Goal: Task Accomplishment & Management: Complete application form

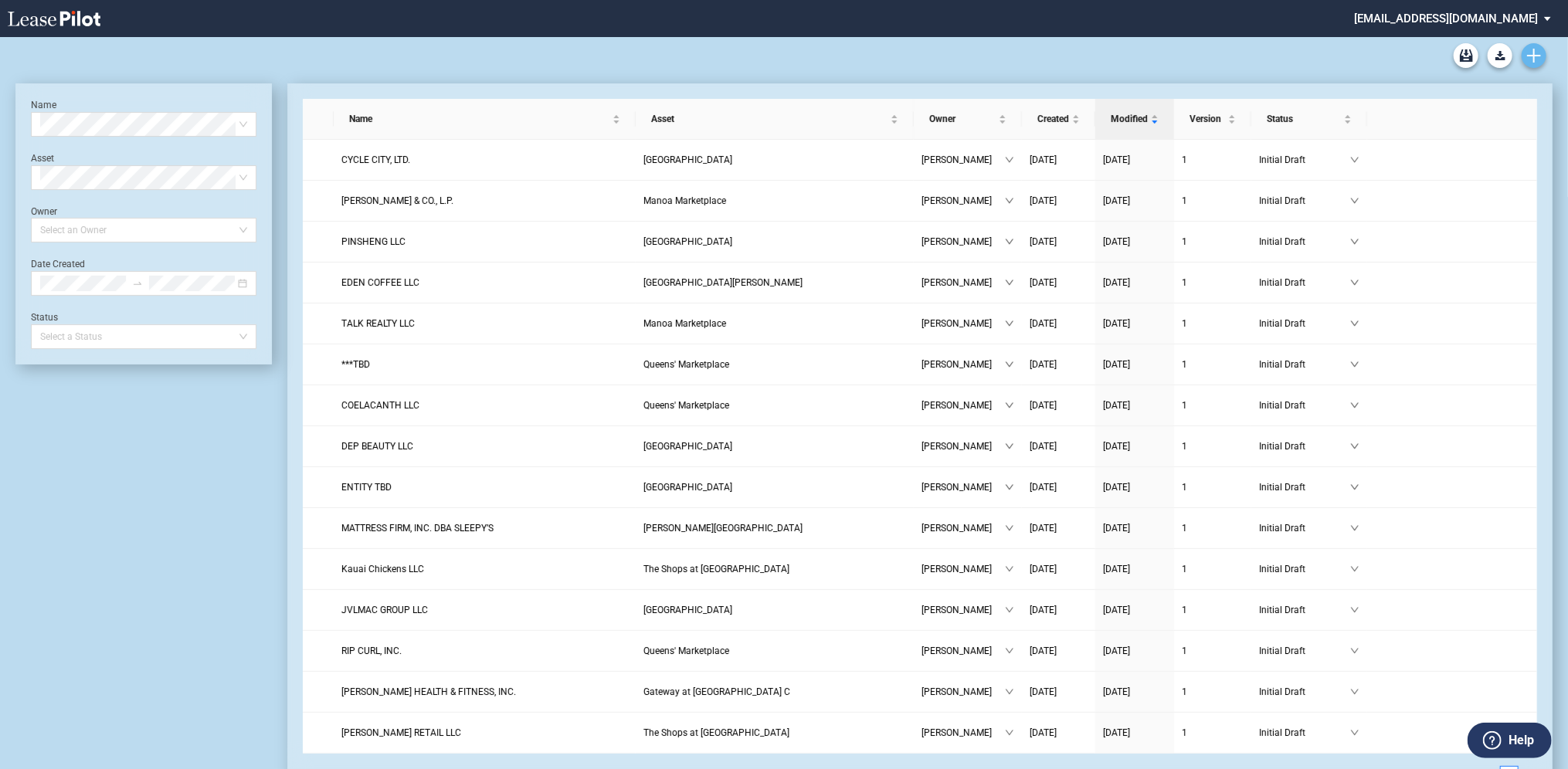
click at [1531, 59] on icon "Create new document" at bounding box center [1535, 55] width 14 height 14
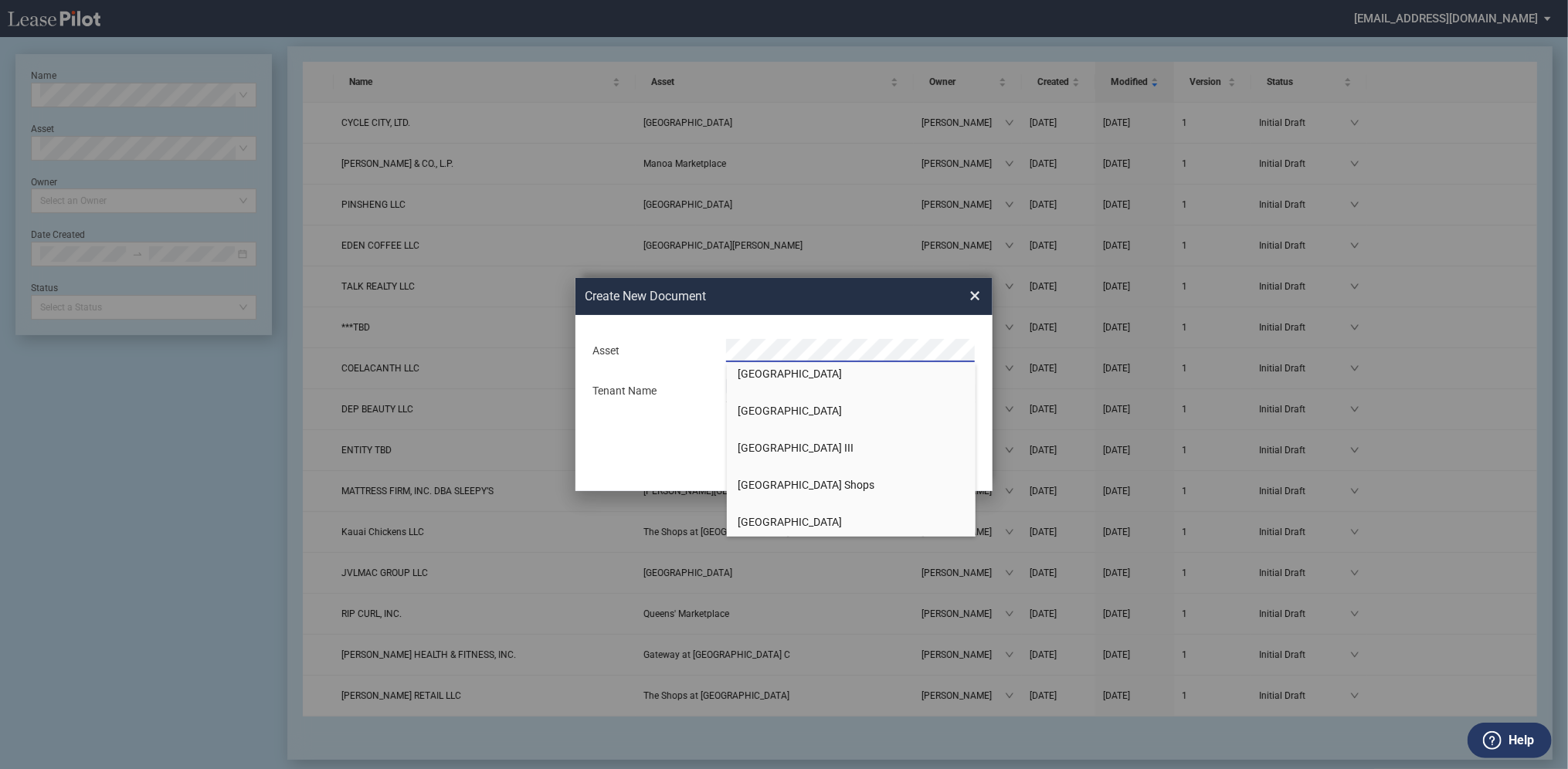
scroll to position [464, 0]
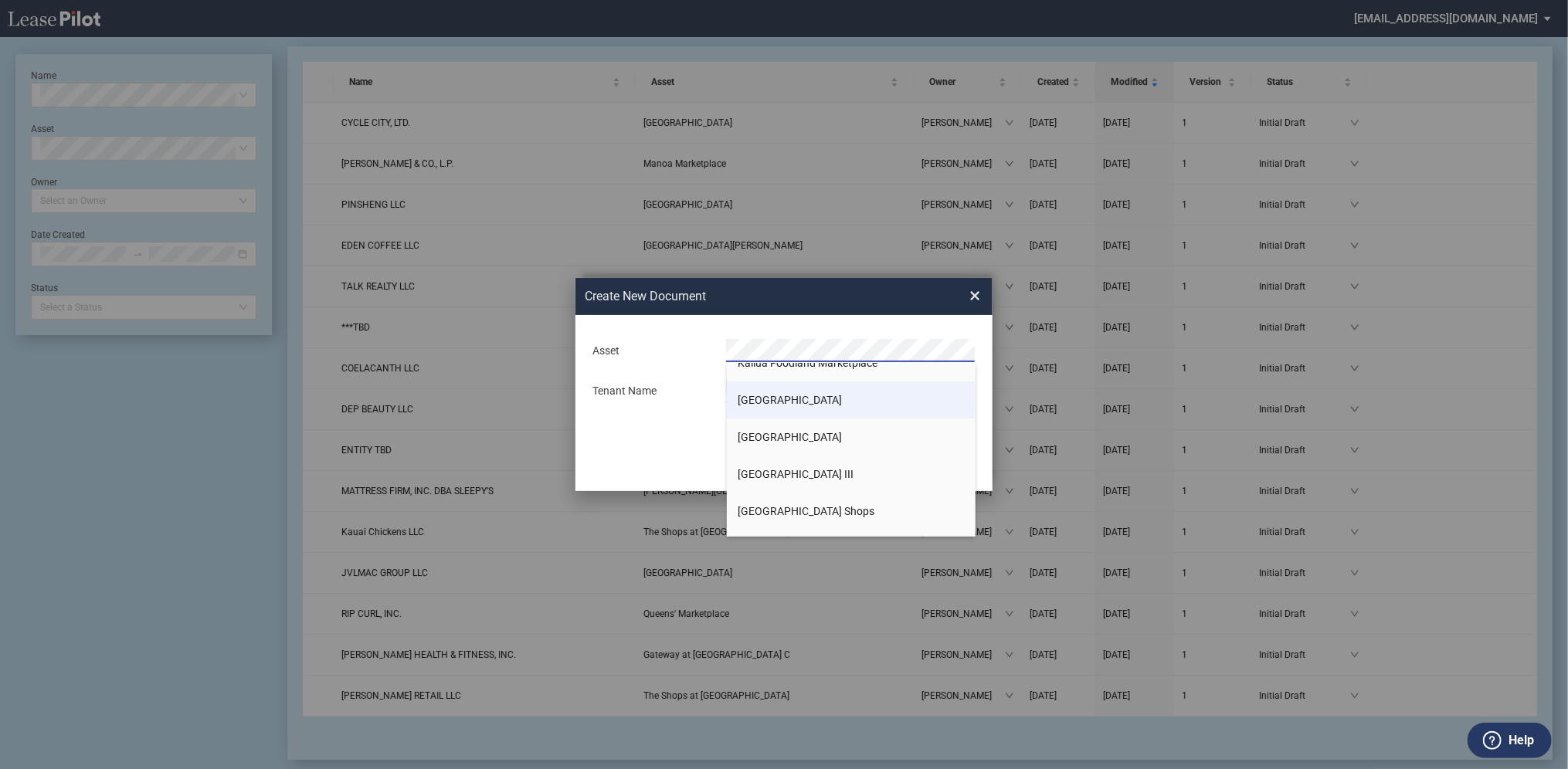
click at [772, 399] on span "[GEOGRAPHIC_DATA]" at bounding box center [790, 400] width 104 height 12
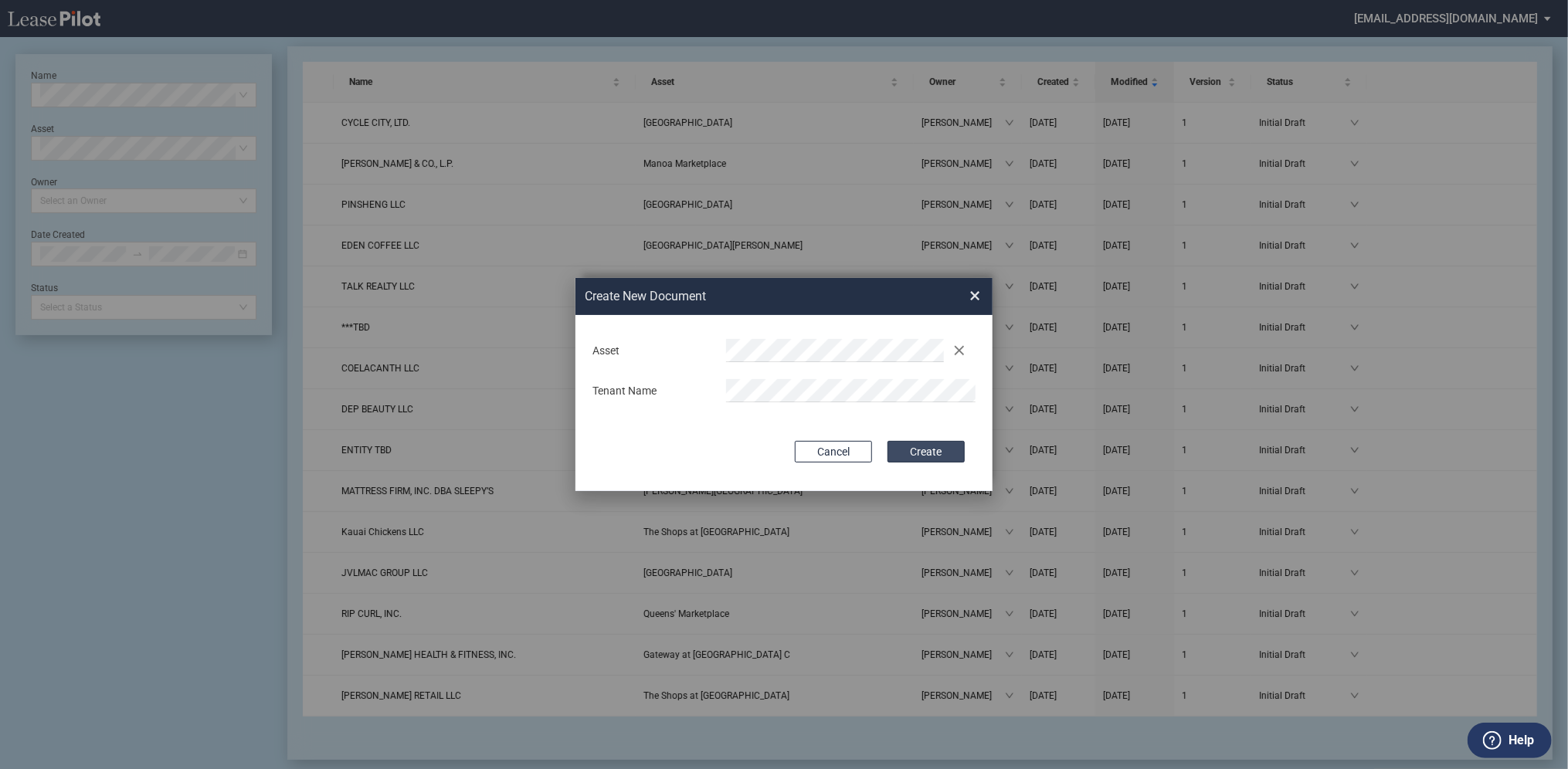
click at [945, 453] on button "Create" at bounding box center [926, 452] width 77 height 22
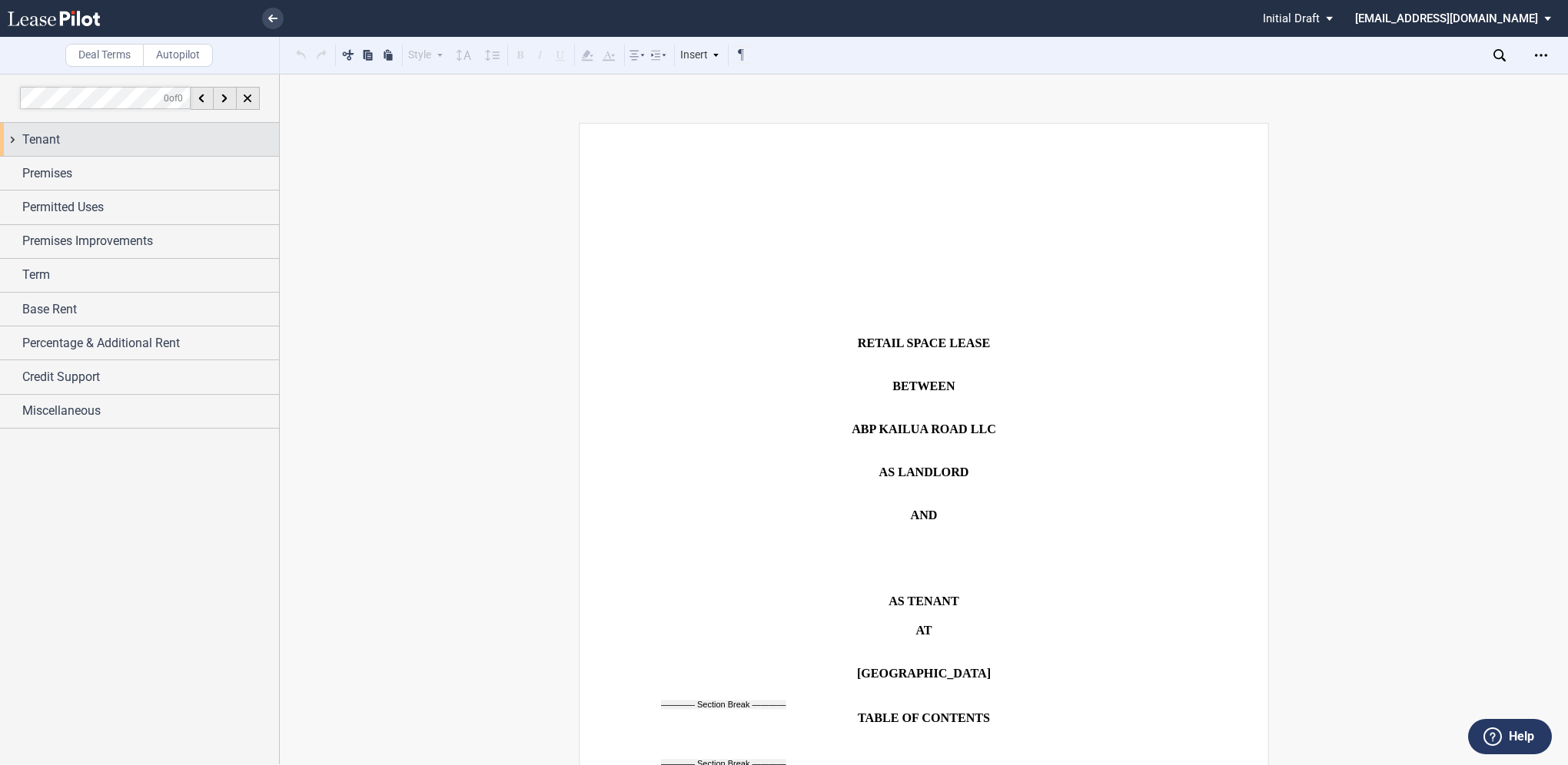
click at [84, 140] on div "Tenant" at bounding box center [151, 140] width 257 height 18
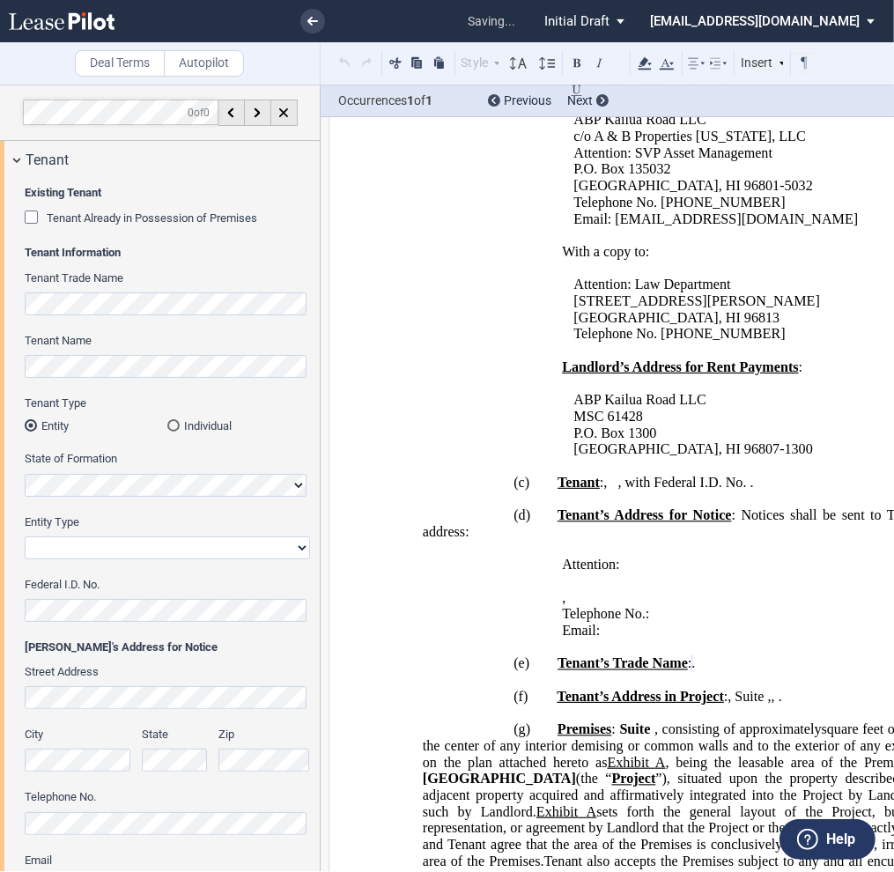
scroll to position [1230, 0]
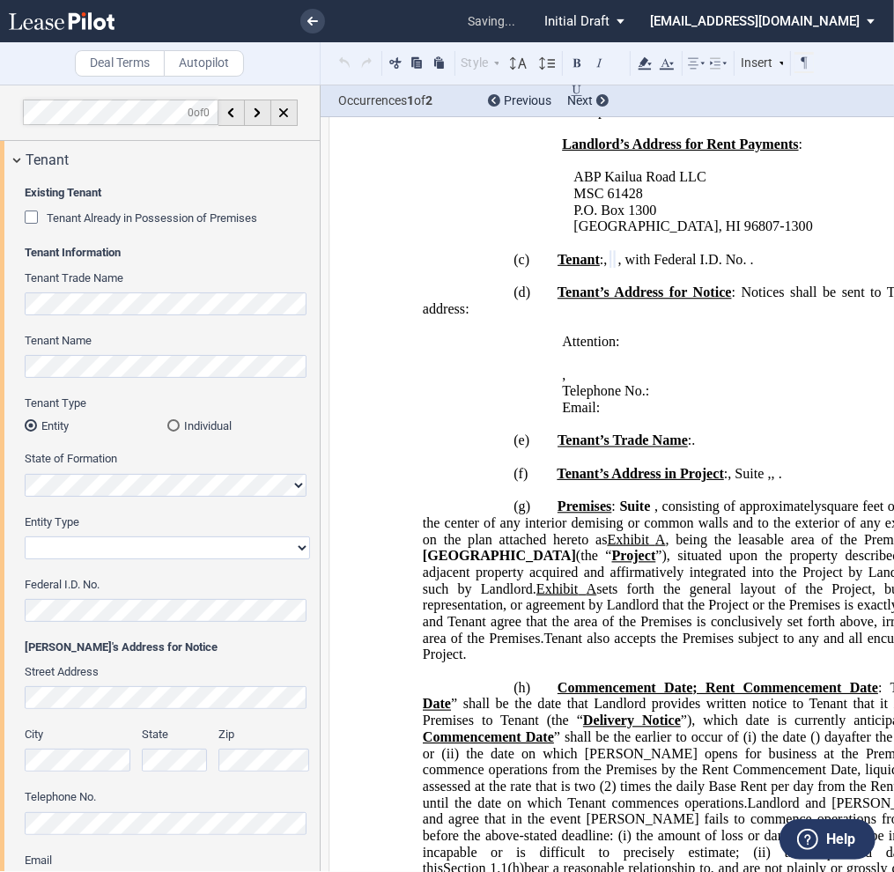
click at [33, 544] on select "Corporation Limited Liability Company General Partnership Limited Partnership O…" at bounding box center [167, 547] width 285 height 23
select select "limited liability company"
click at [25, 536] on select "Corporation Limited Liability Company General Partnership Limited Partnership O…" at bounding box center [167, 547] width 285 height 23
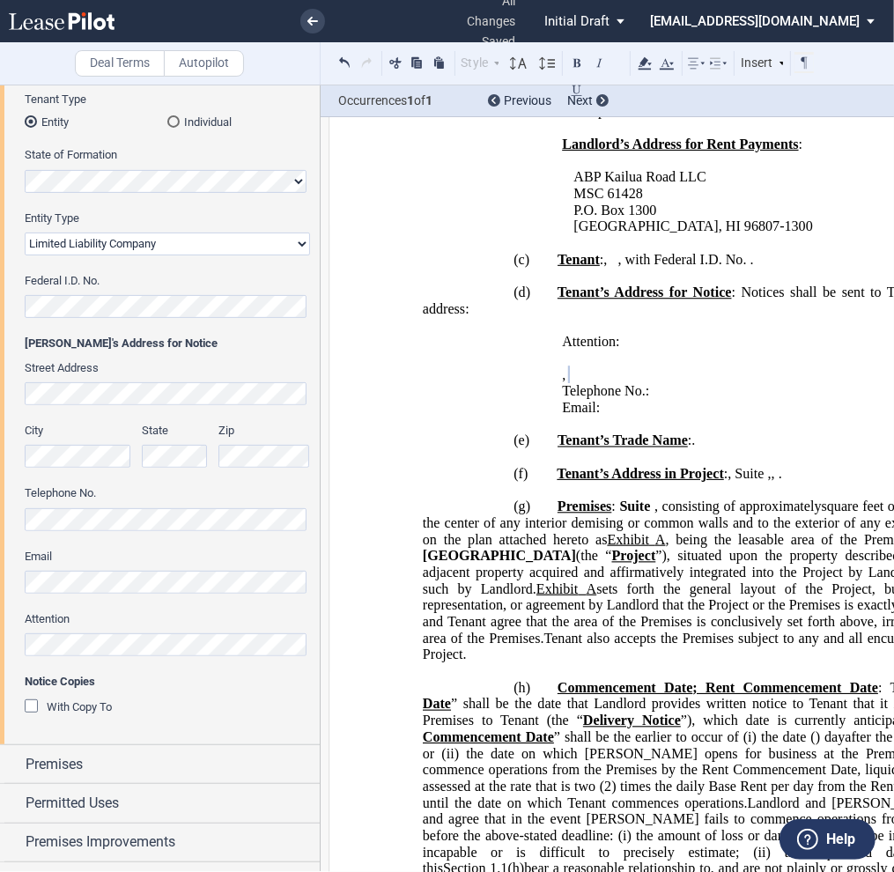
scroll to position [352, 0]
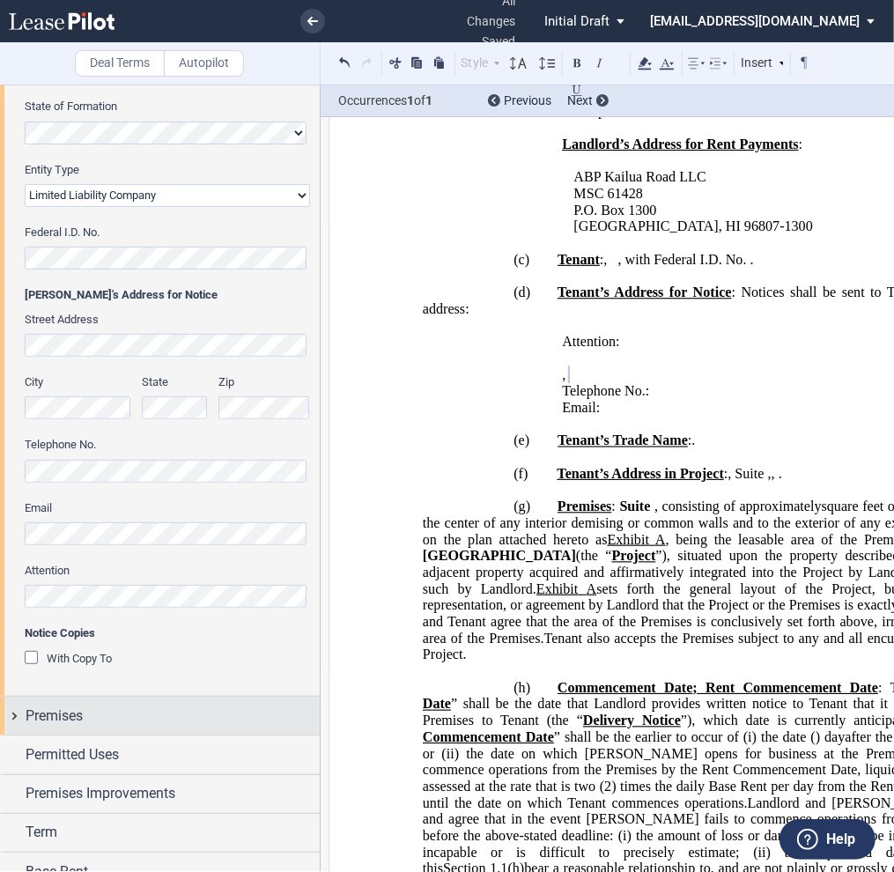
click at [85, 710] on div "Premises" at bounding box center [173, 716] width 294 height 21
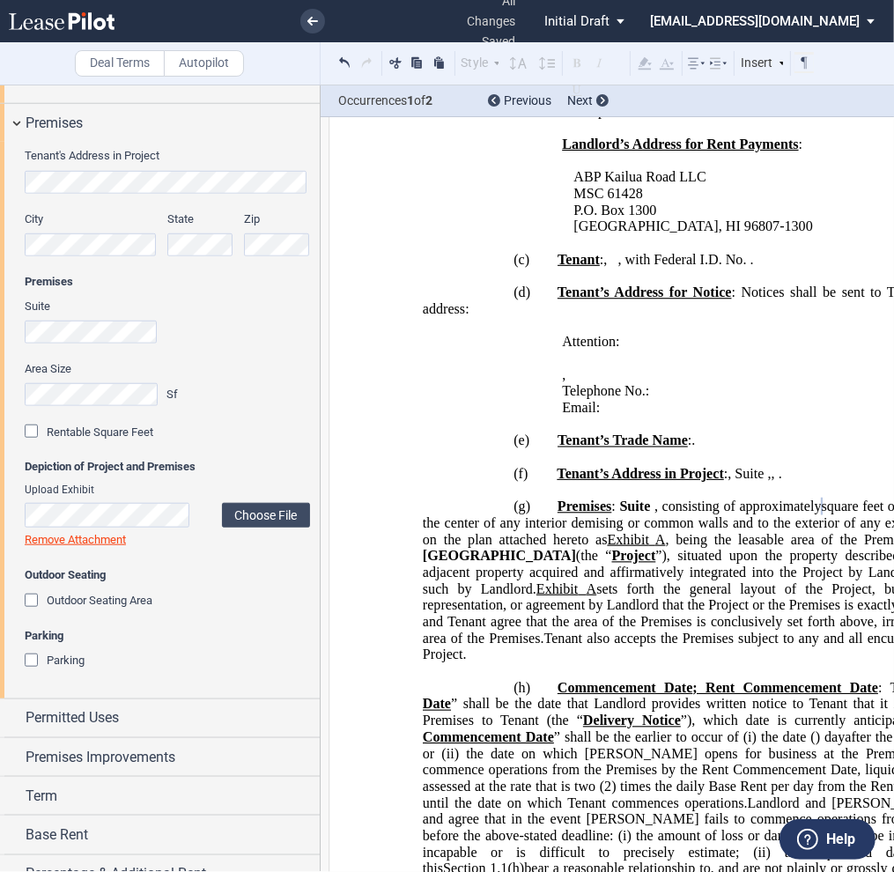
scroll to position [976, 0]
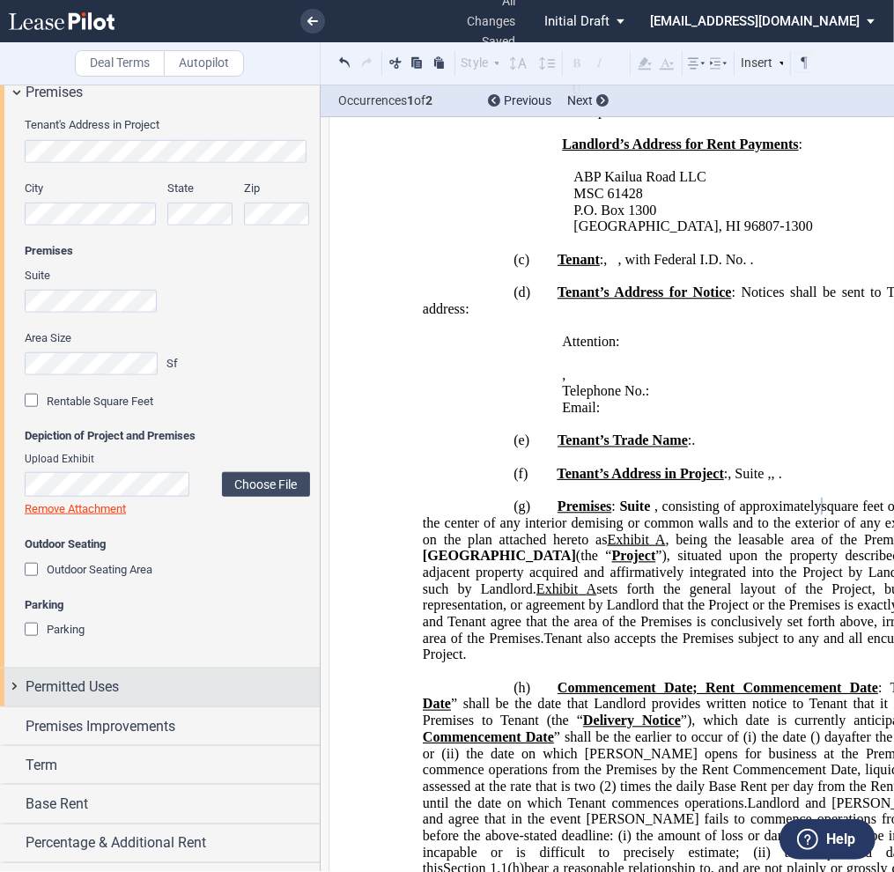
click at [71, 688] on span "Permitted Uses" at bounding box center [72, 687] width 93 height 21
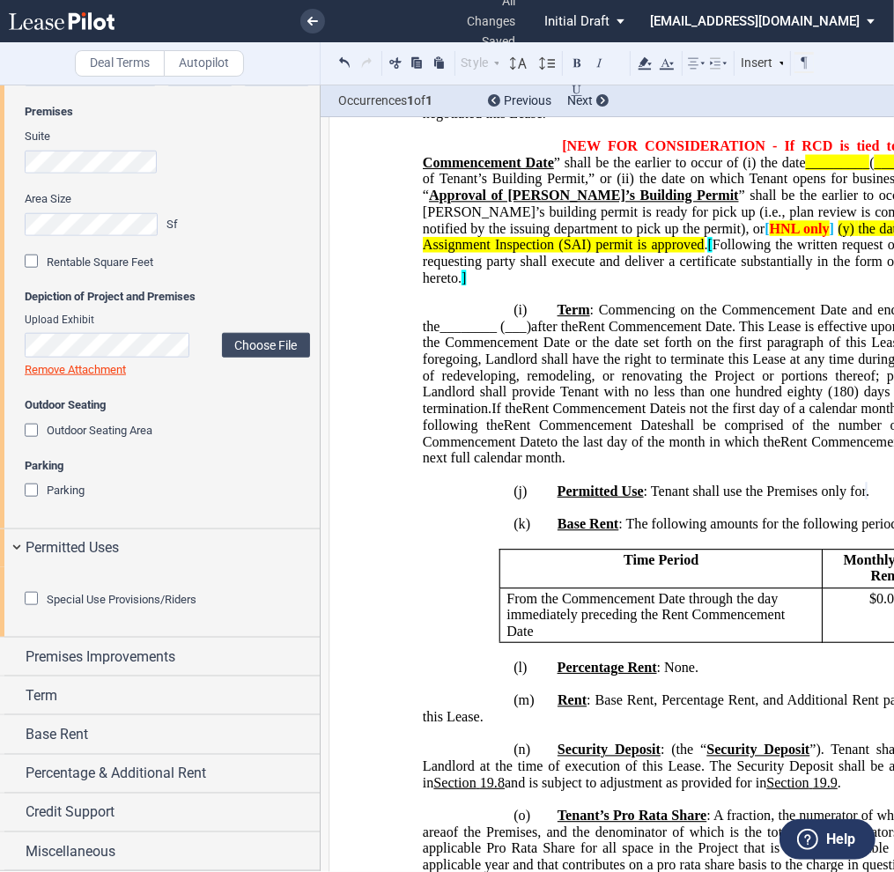
scroll to position [1211, 0]
click at [30, 600] on div "Special Use Provisions/Riders" at bounding box center [34, 601] width 18 height 18
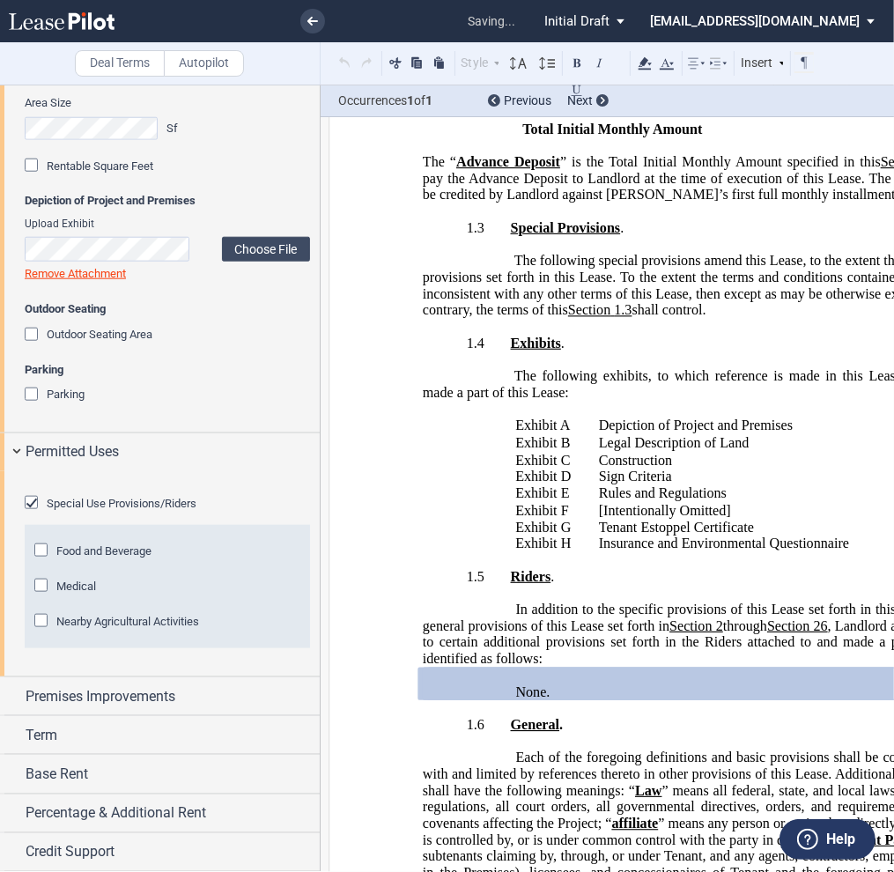
scroll to position [4393, 0]
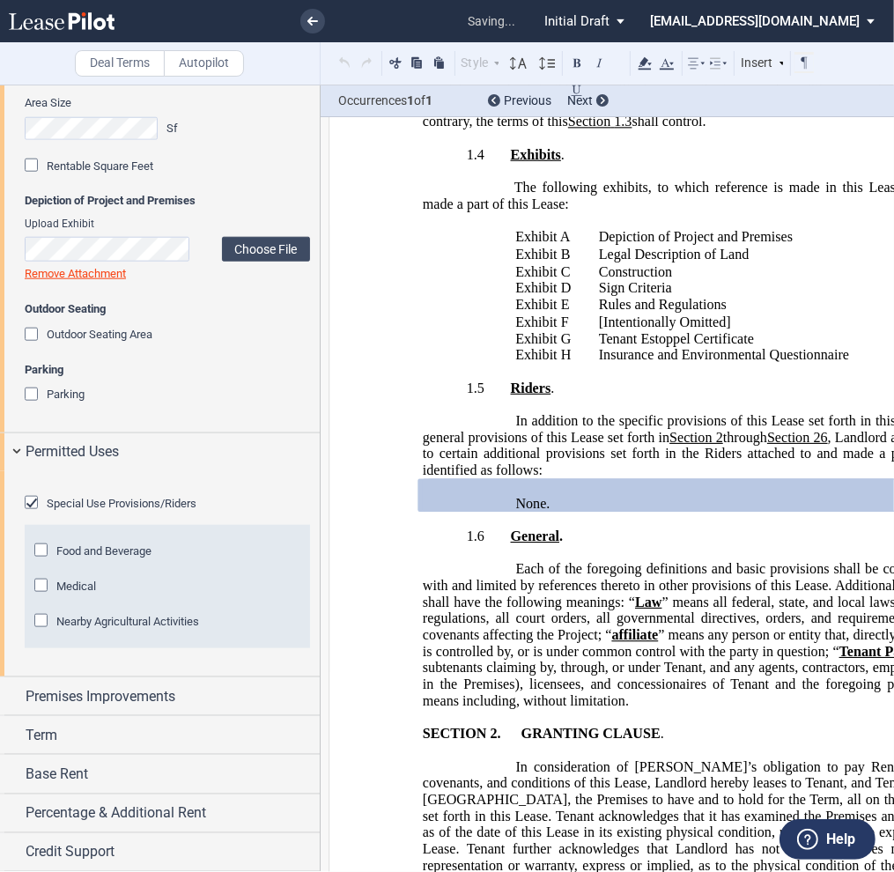
click at [42, 561] on div "Food and Beverage" at bounding box center [43, 553] width 18 height 18
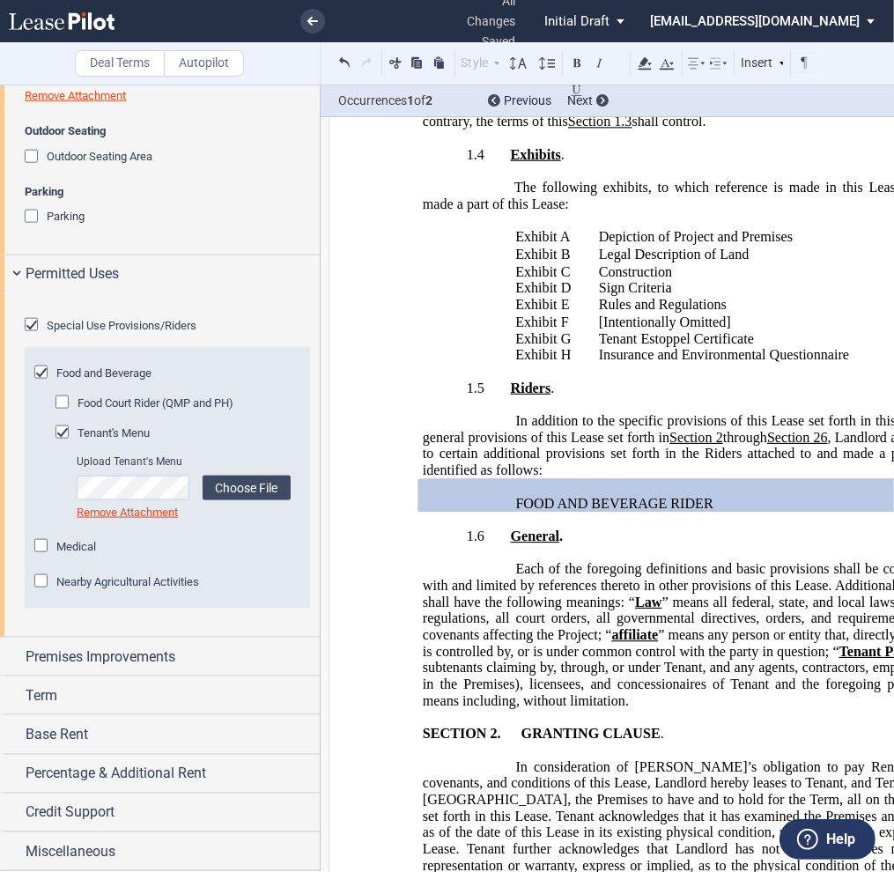
scroll to position [1485, 0]
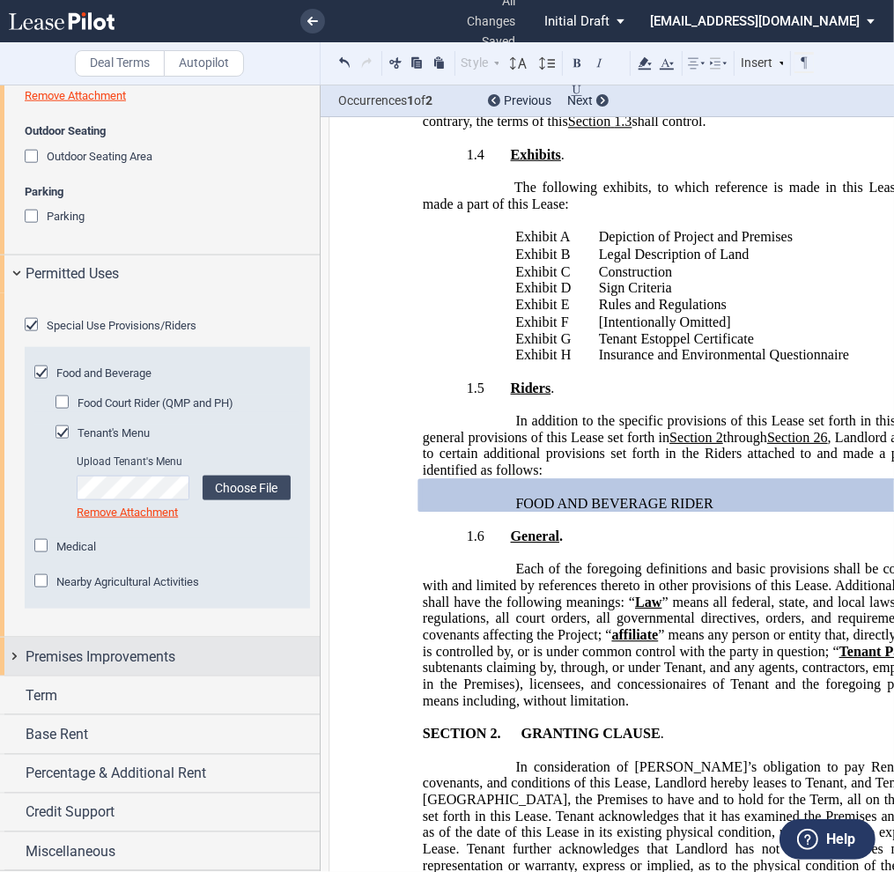
click at [115, 655] on span "Premises Improvements" at bounding box center [101, 657] width 150 height 21
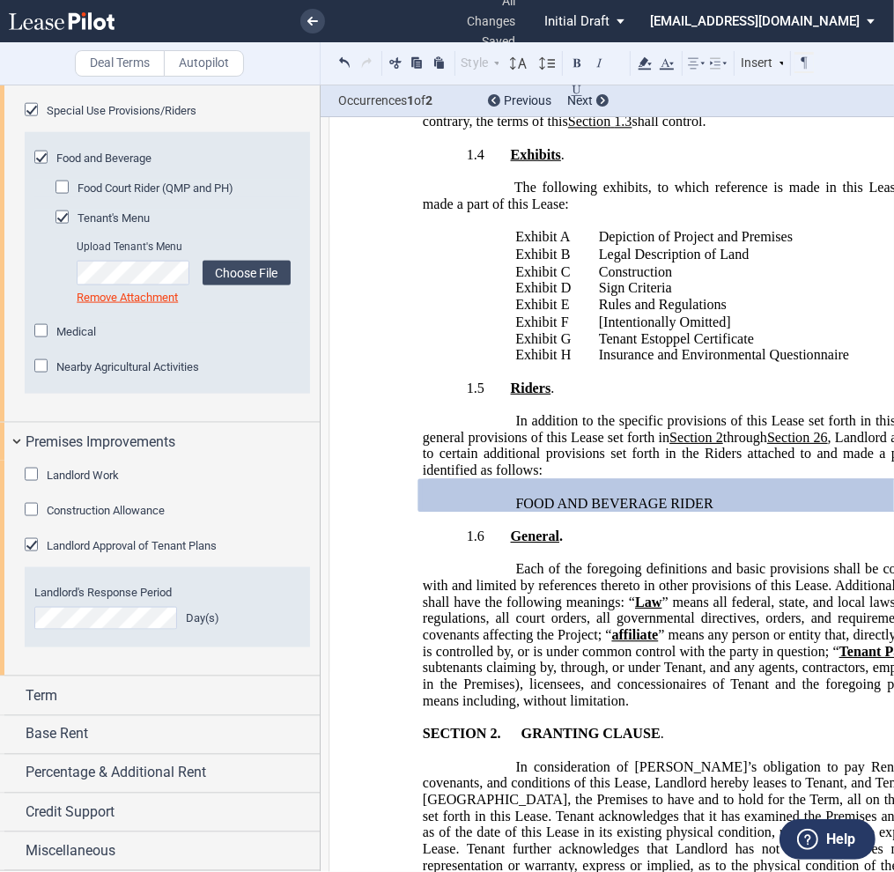
scroll to position [1700, 0]
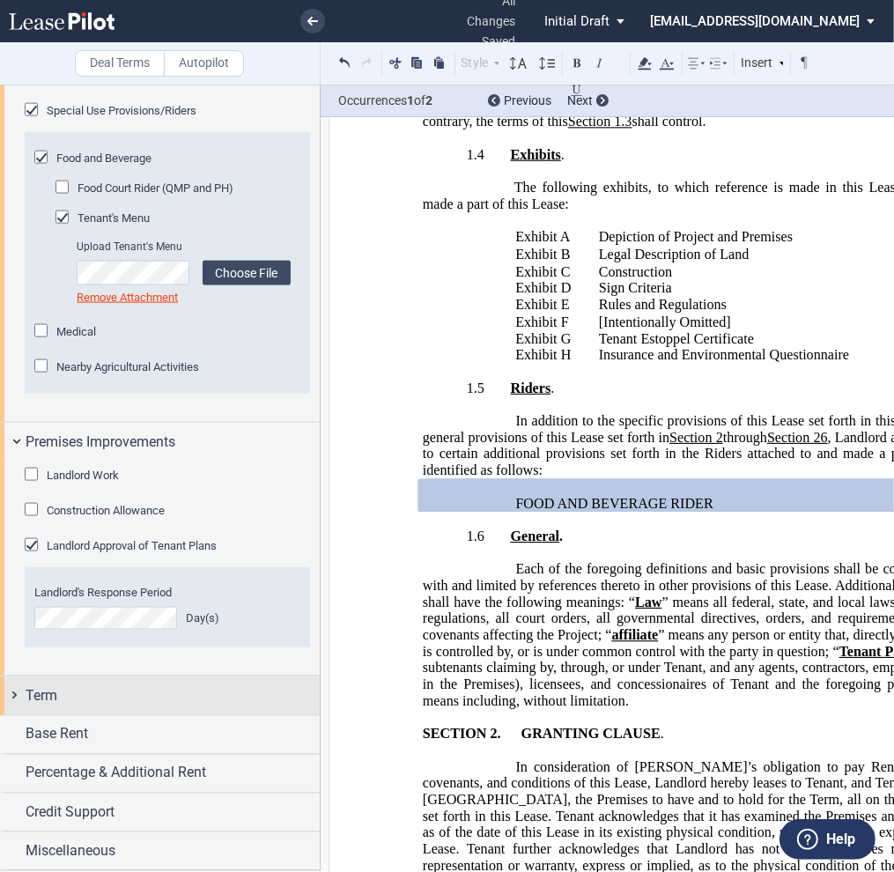
click at [90, 702] on div "Term" at bounding box center [173, 695] width 294 height 21
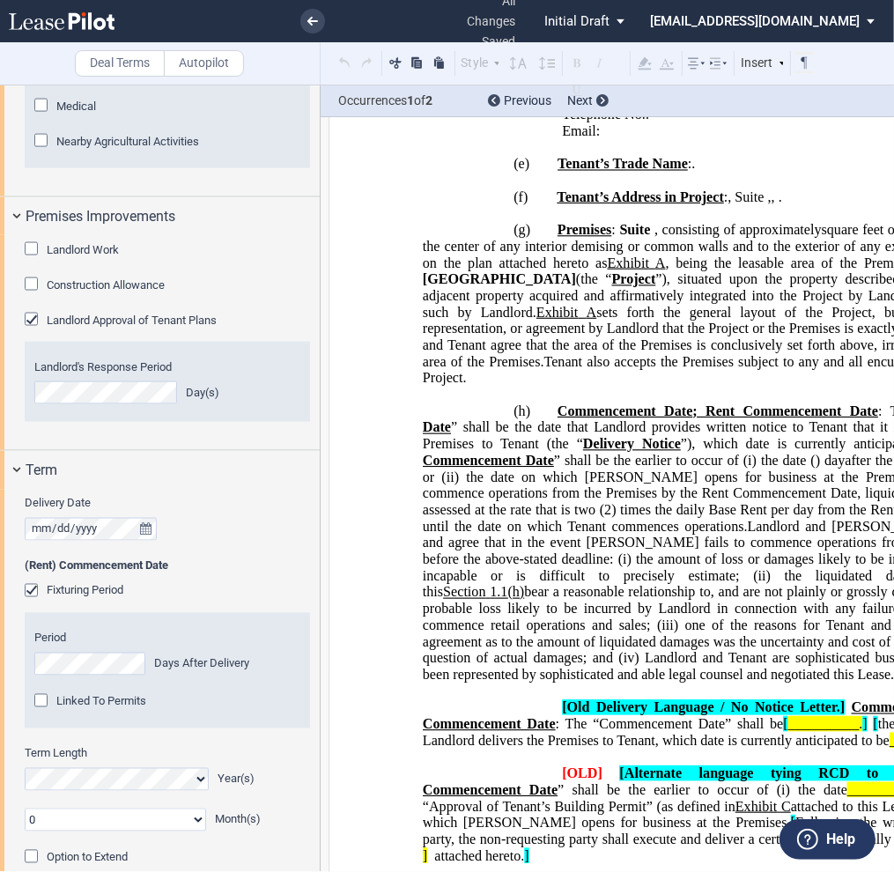
scroll to position [1876, 0]
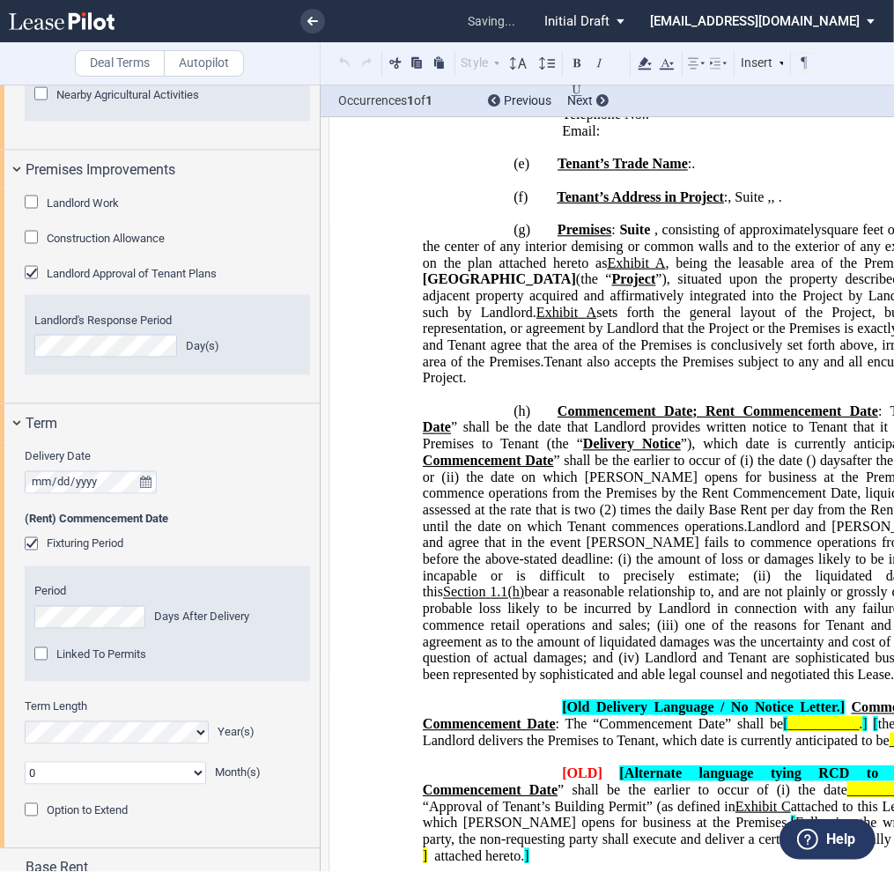
click at [31, 803] on div "Option to Extend" at bounding box center [34, 812] width 18 height 18
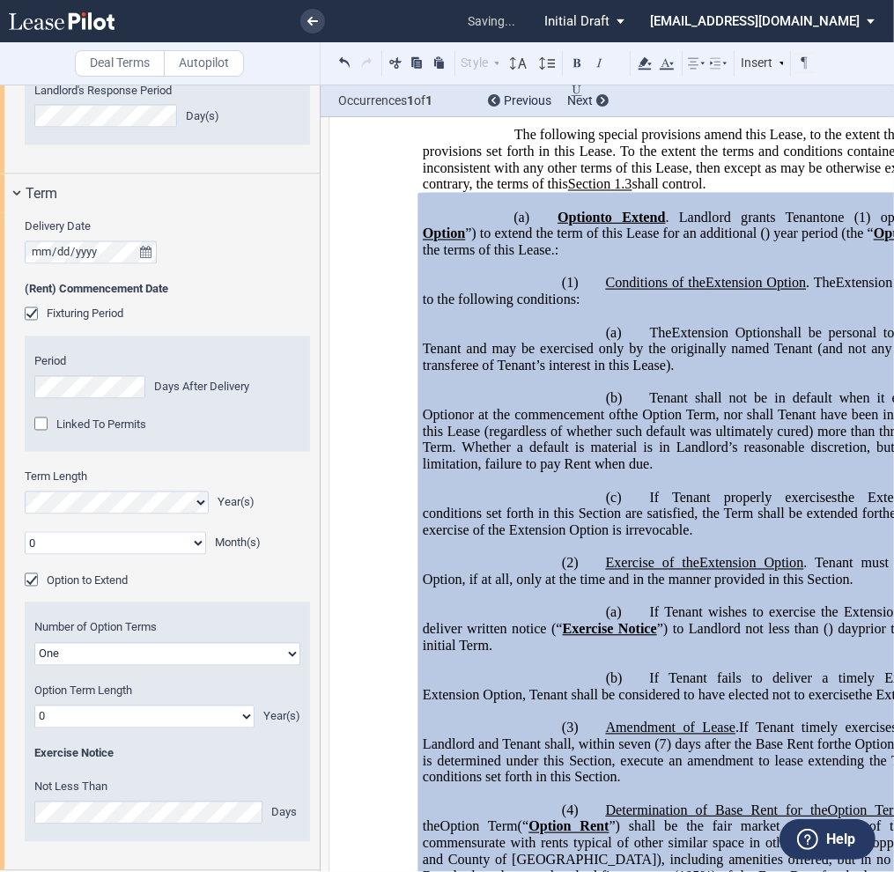
scroll to position [4499, 0]
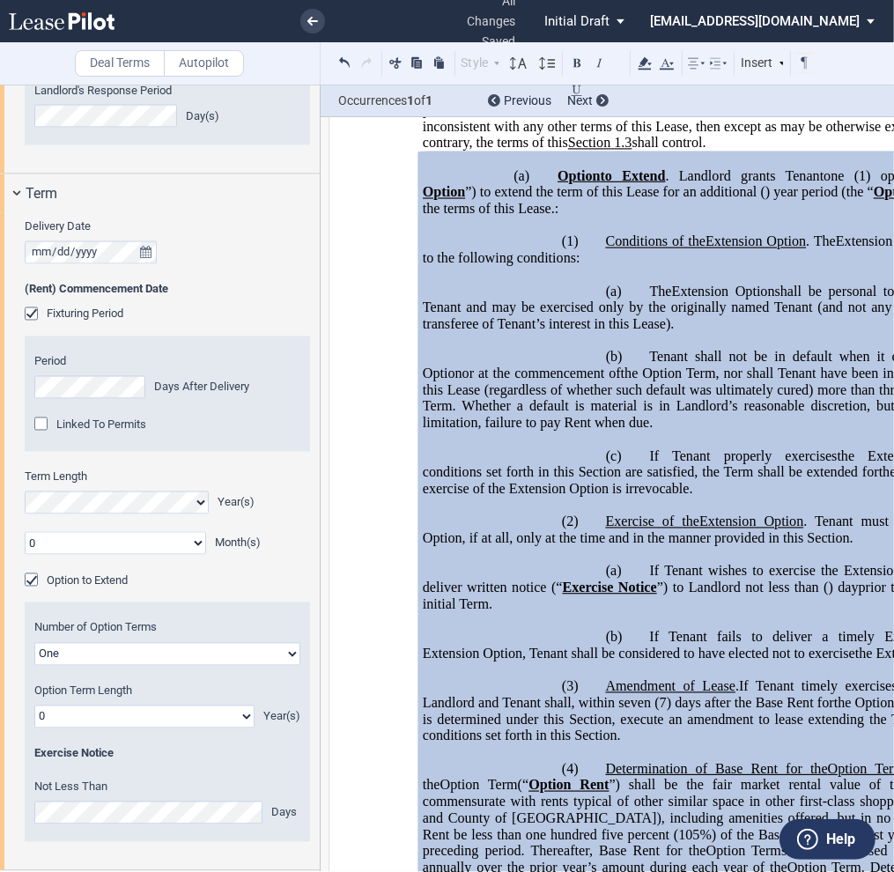
drag, startPoint x: 242, startPoint y: 811, endPoint x: 233, endPoint y: 811, distance: 9.7
click at [242, 729] on select "0 1 2 3 4 5 6 7 8 9 10 11 12 13 14 15 16 17 18 19 20" at bounding box center [144, 717] width 220 height 23
select select "number:5"
click at [34, 729] on select "0 1 2 3 4 5 6 7 8 9 10 11 12 13 14 15 16 17 18 19 20" at bounding box center [144, 717] width 220 height 23
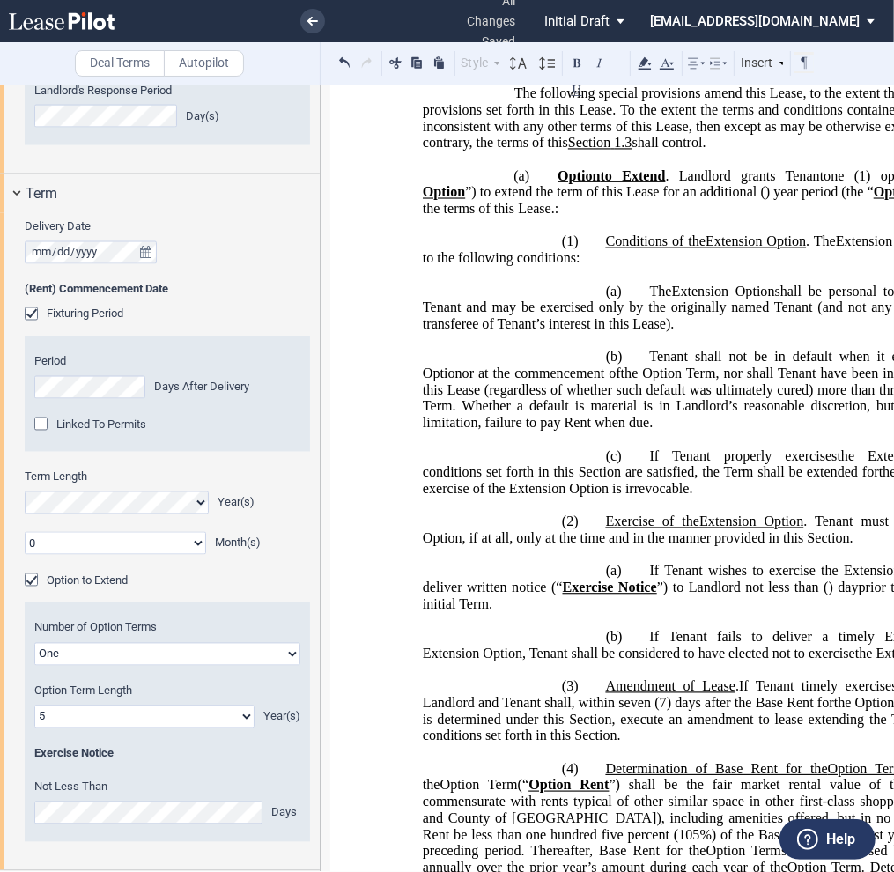
scroll to position [2357, 0]
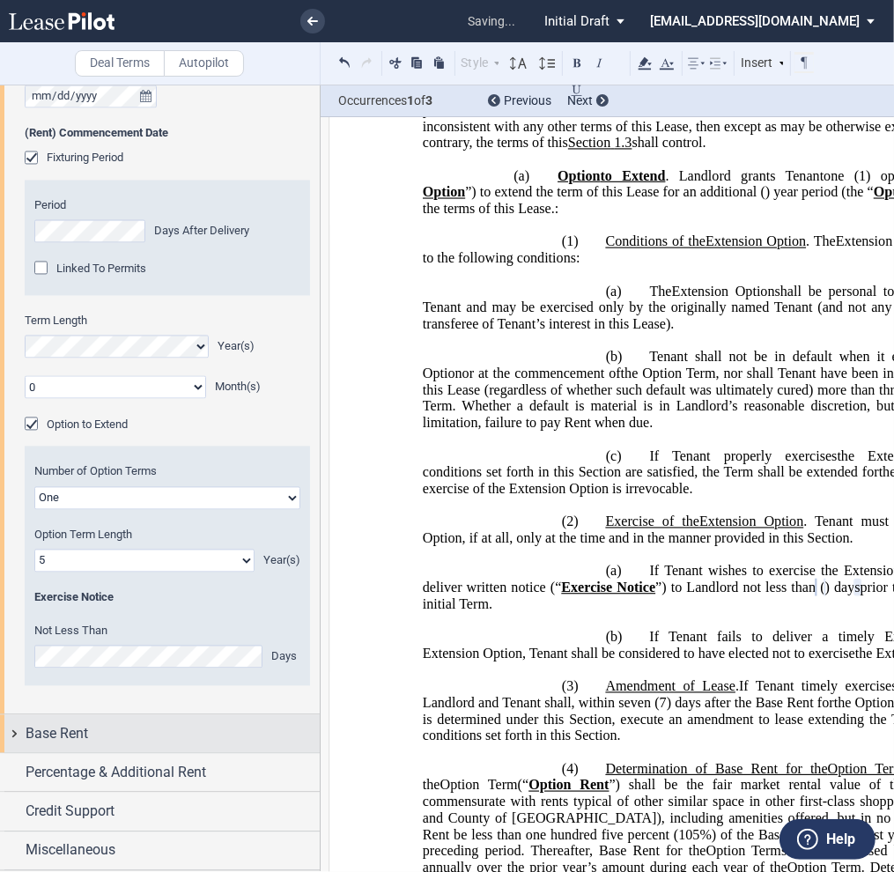
click at [85, 736] on span "Base Rent" at bounding box center [57, 734] width 63 height 21
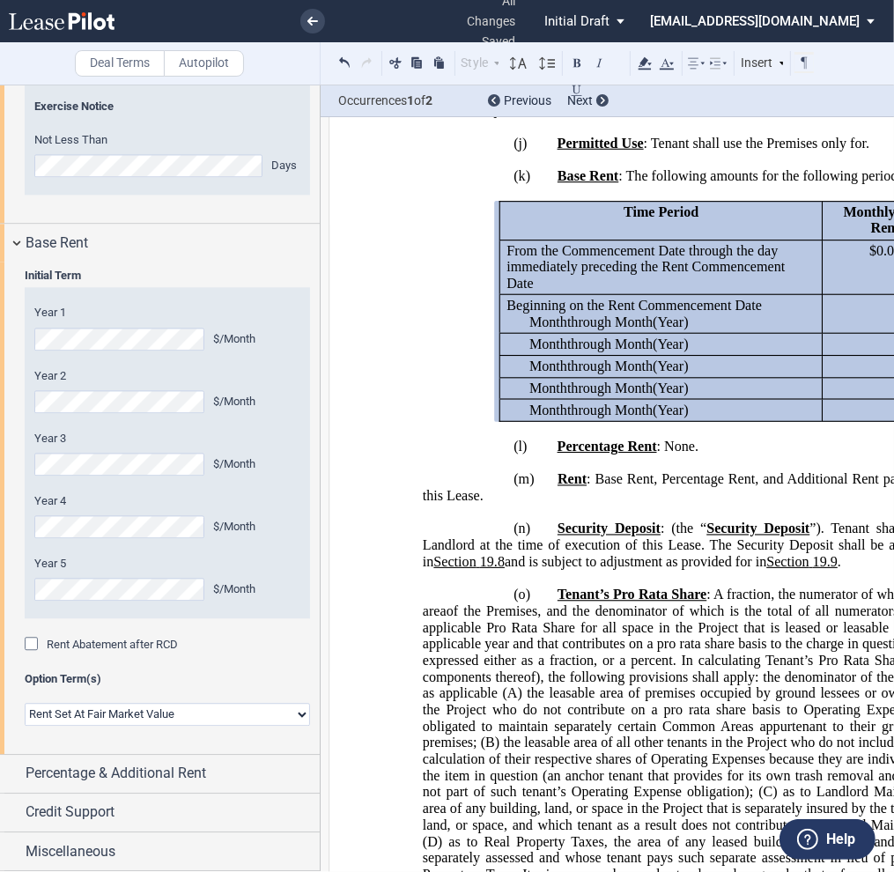
scroll to position [2850, 0]
click at [300, 715] on select "Rent Set At Fair Market Value Rent Specified in Lease" at bounding box center [167, 714] width 285 height 23
select select "fixed"
click at [25, 703] on select "Rent Set At Fair Market Value Rent Specified in Lease" at bounding box center [167, 714] width 285 height 23
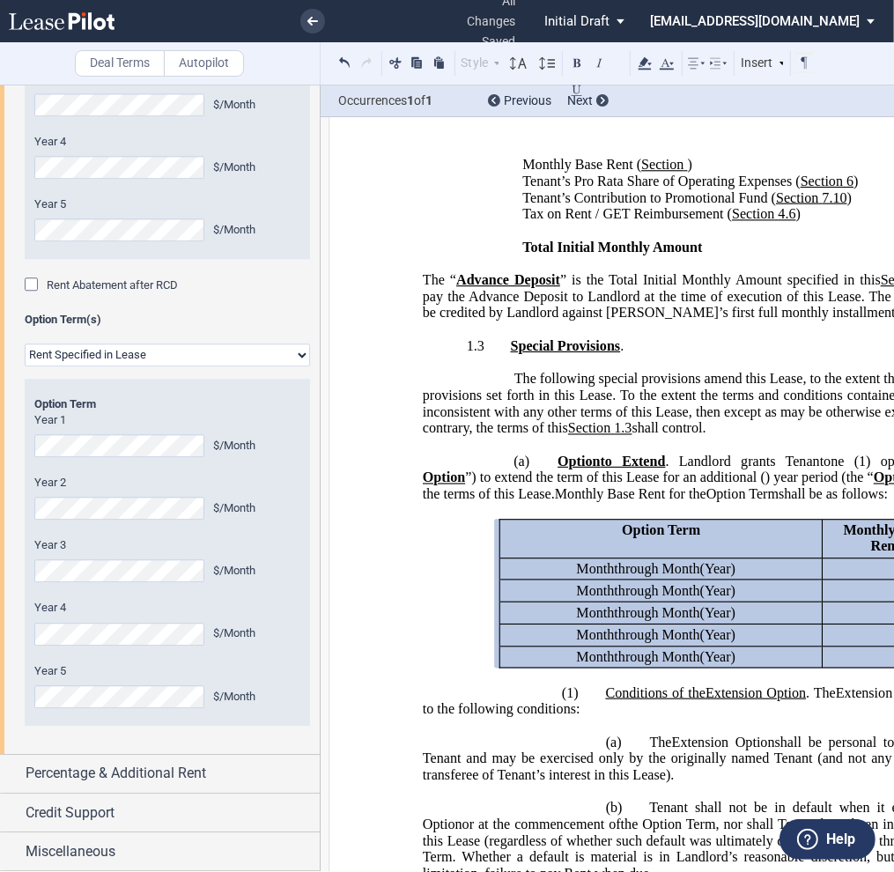
scroll to position [3210, 0]
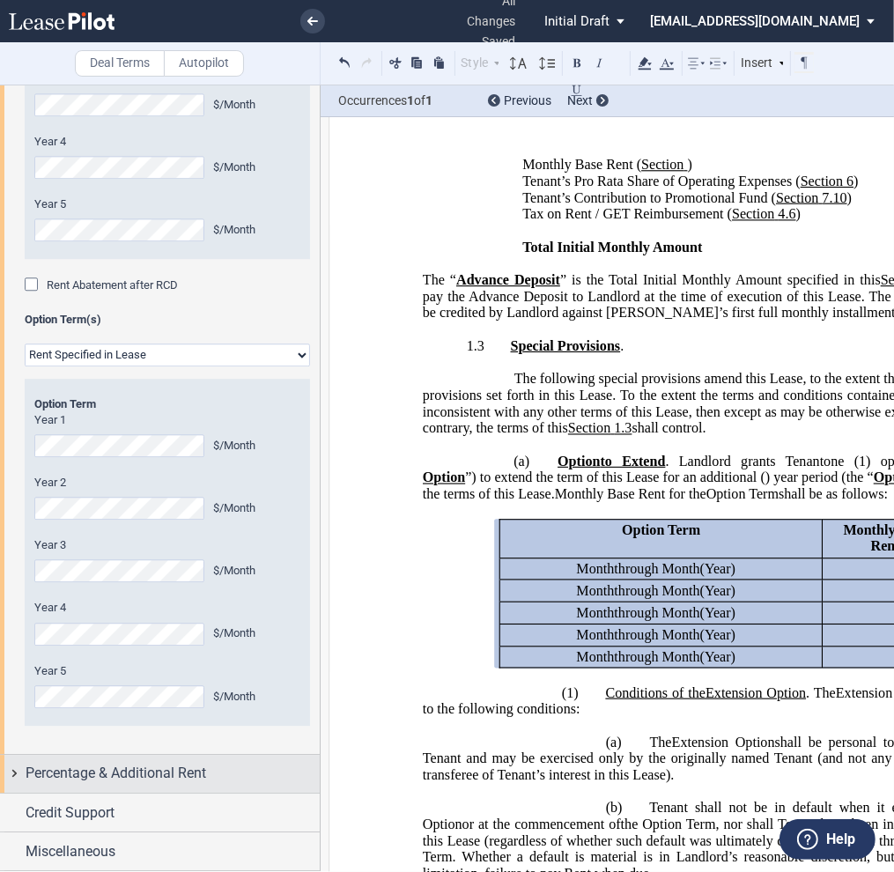
click at [64, 773] on span "Percentage & Additional Rent" at bounding box center [116, 773] width 181 height 21
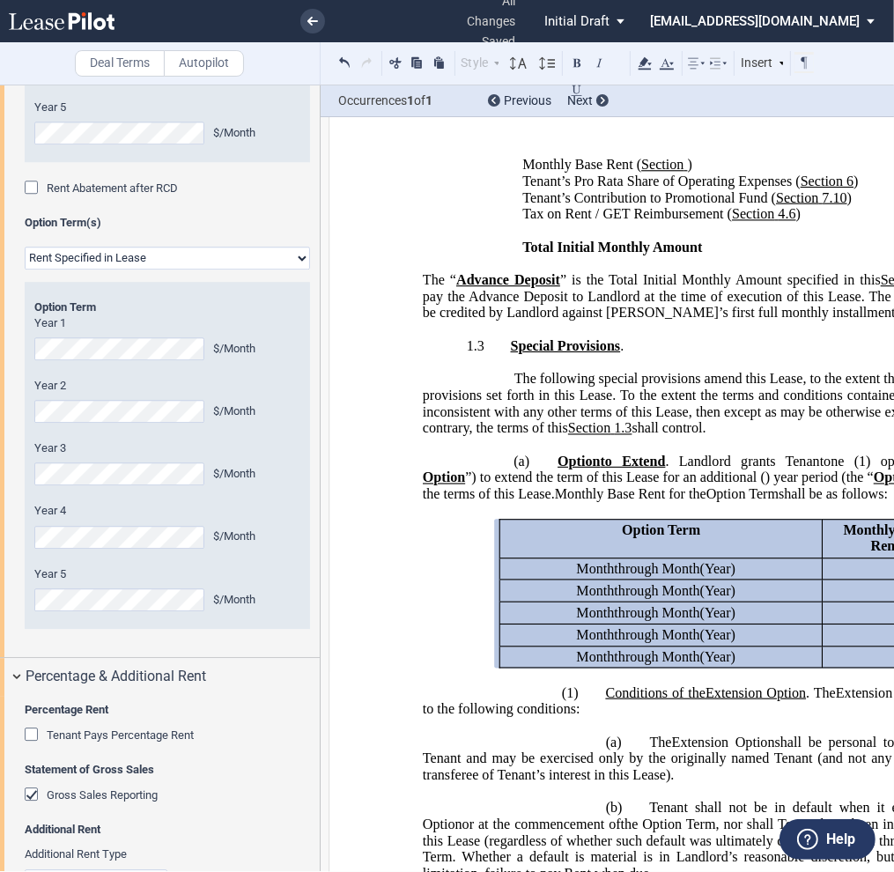
click at [28, 745] on div "Tenant Pays Percentage Rent" at bounding box center [34, 737] width 18 height 18
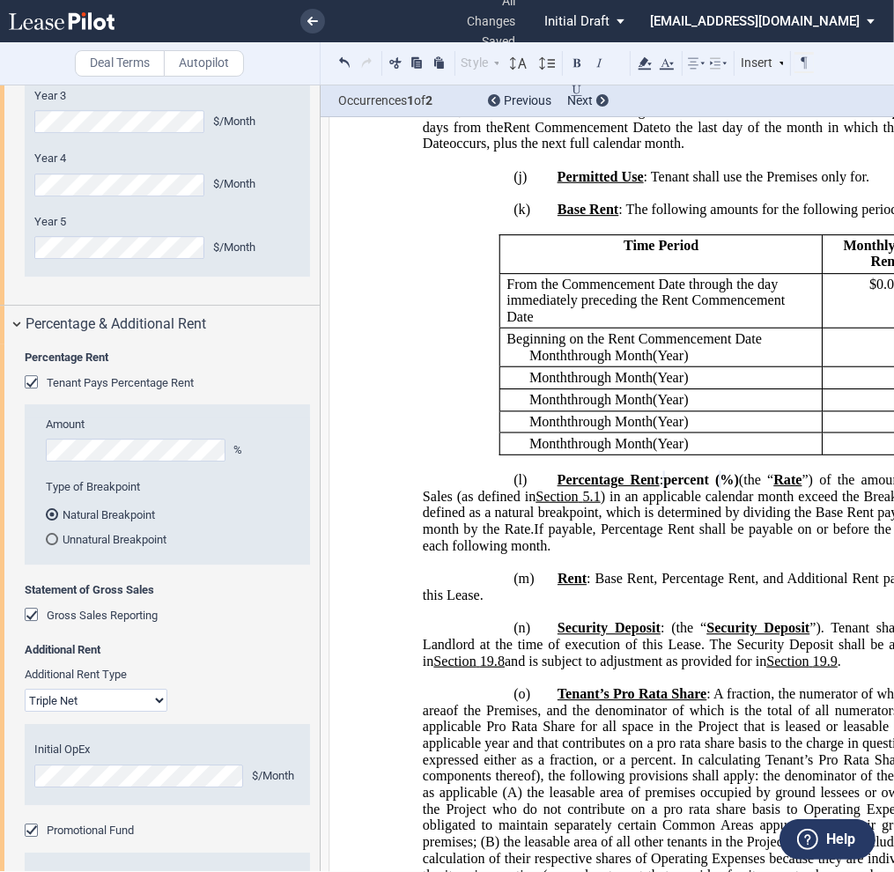
scroll to position [3651, 0]
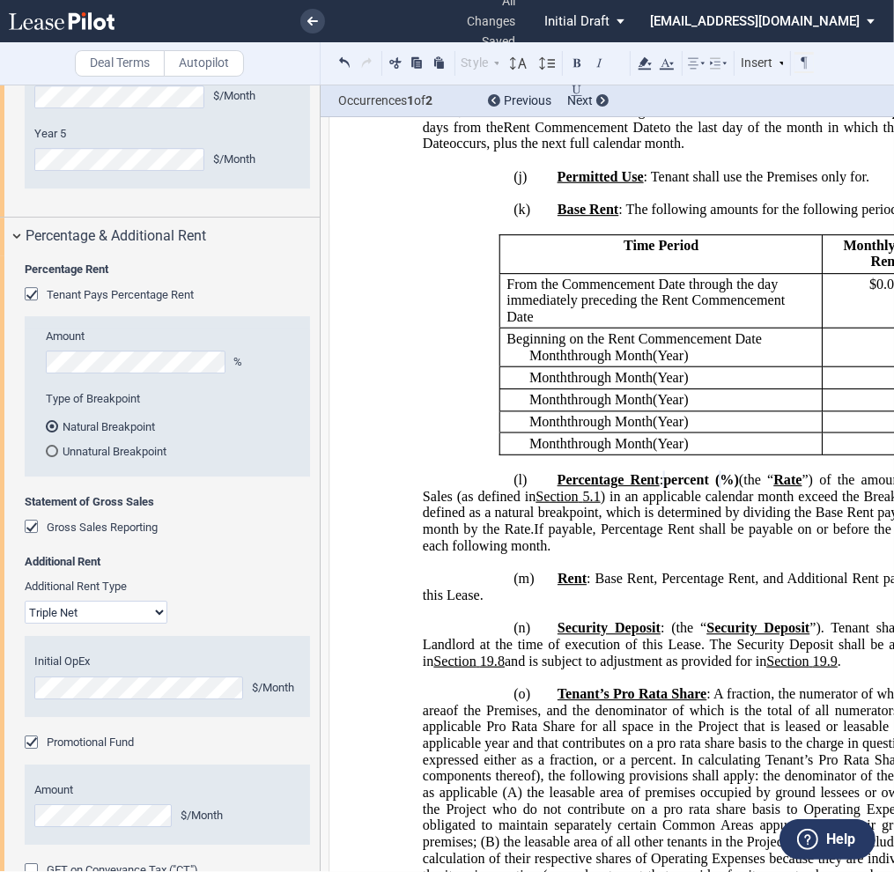
click at [161, 624] on select "Modified Gross Gross Triple Net" at bounding box center [96, 612] width 143 height 23
click at [229, 624] on div "Additional Rent Type Modified Gross Gross Triple Net" at bounding box center [167, 601] width 285 height 45
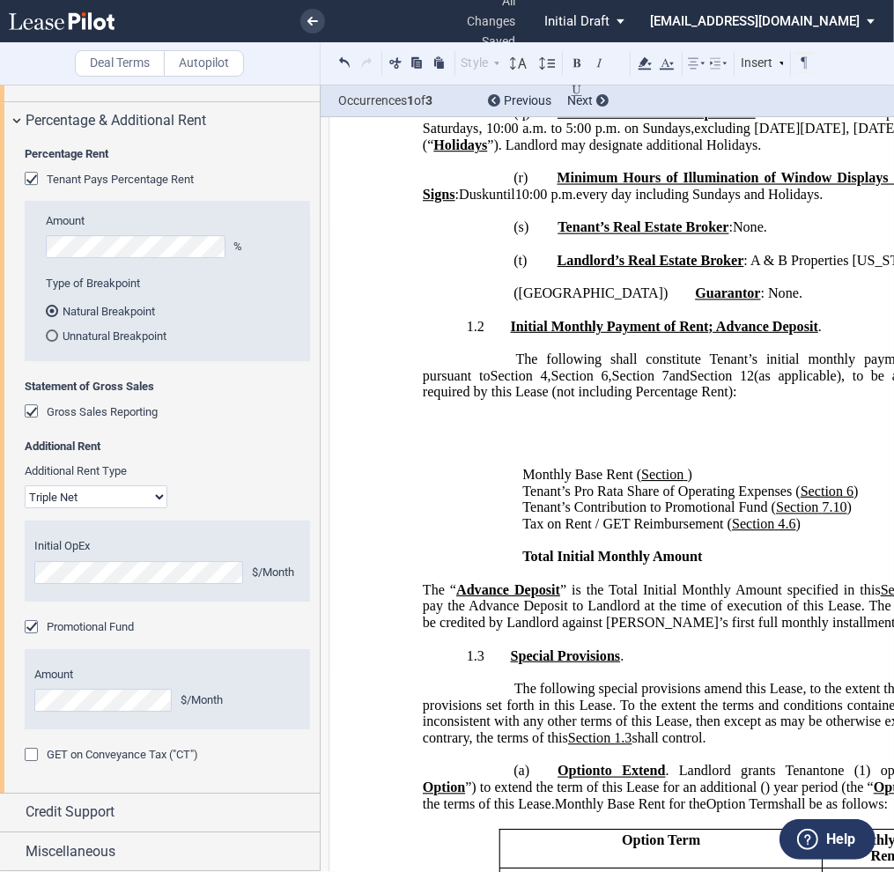
scroll to position [3862, 0]
click at [28, 753] on div at bounding box center [34, 757] width 18 height 18
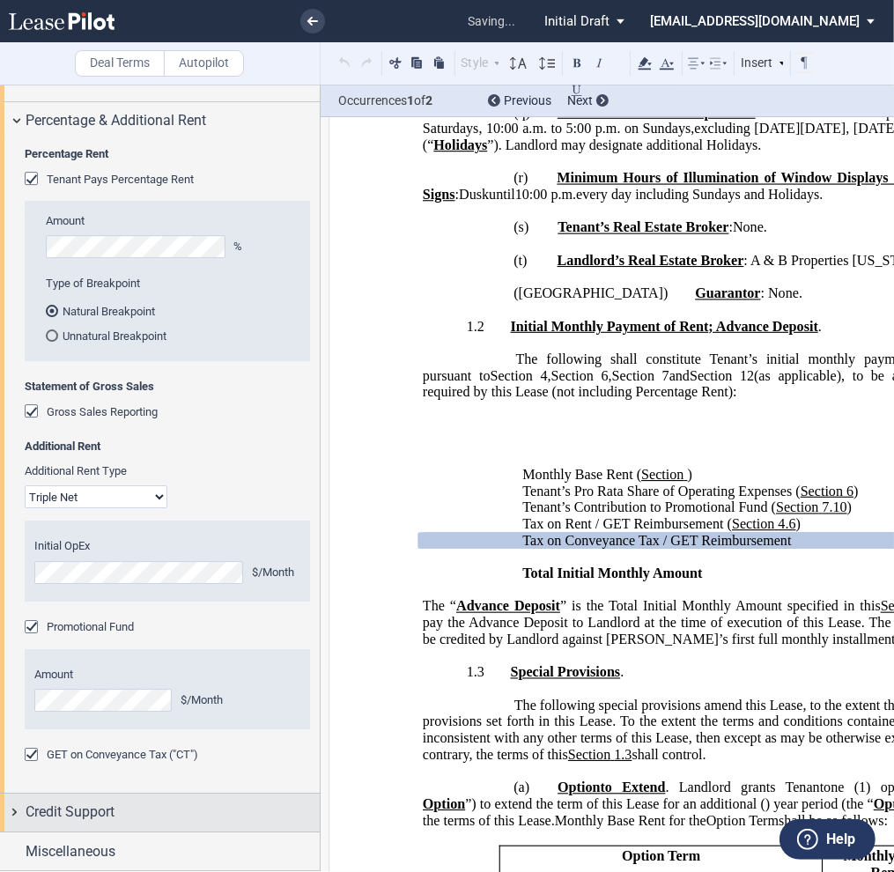
click at [107, 819] on span "Credit Support" at bounding box center [70, 812] width 89 height 21
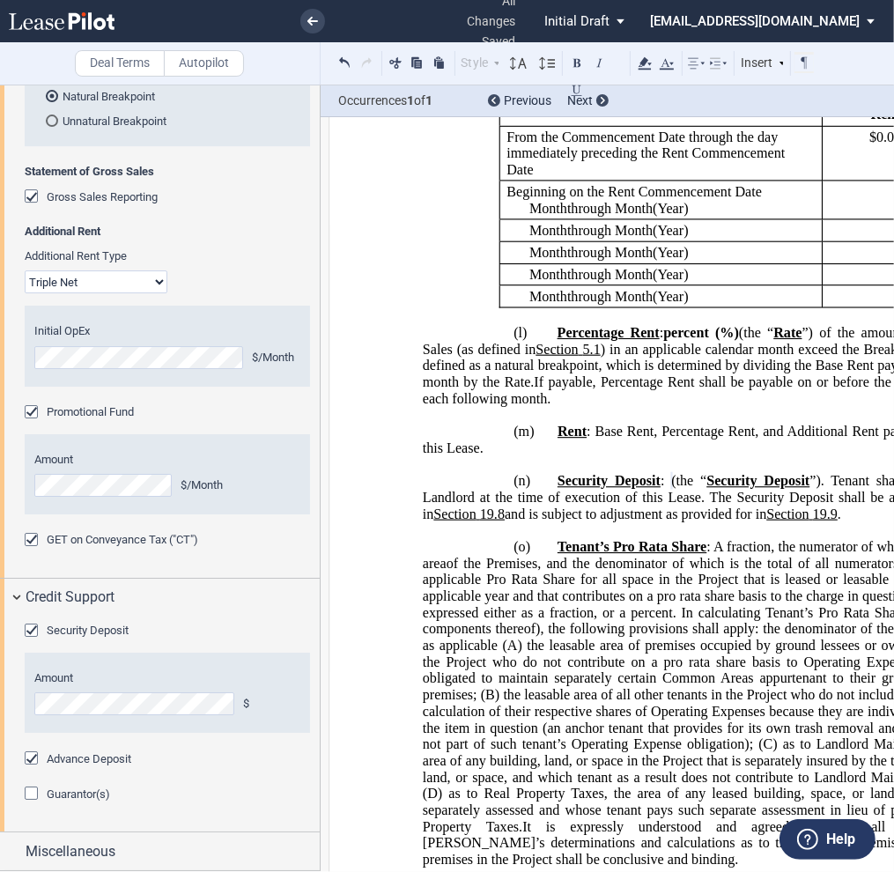
scroll to position [4077, 0]
click at [31, 794] on div "Guarantor(s)" at bounding box center [34, 796] width 18 height 18
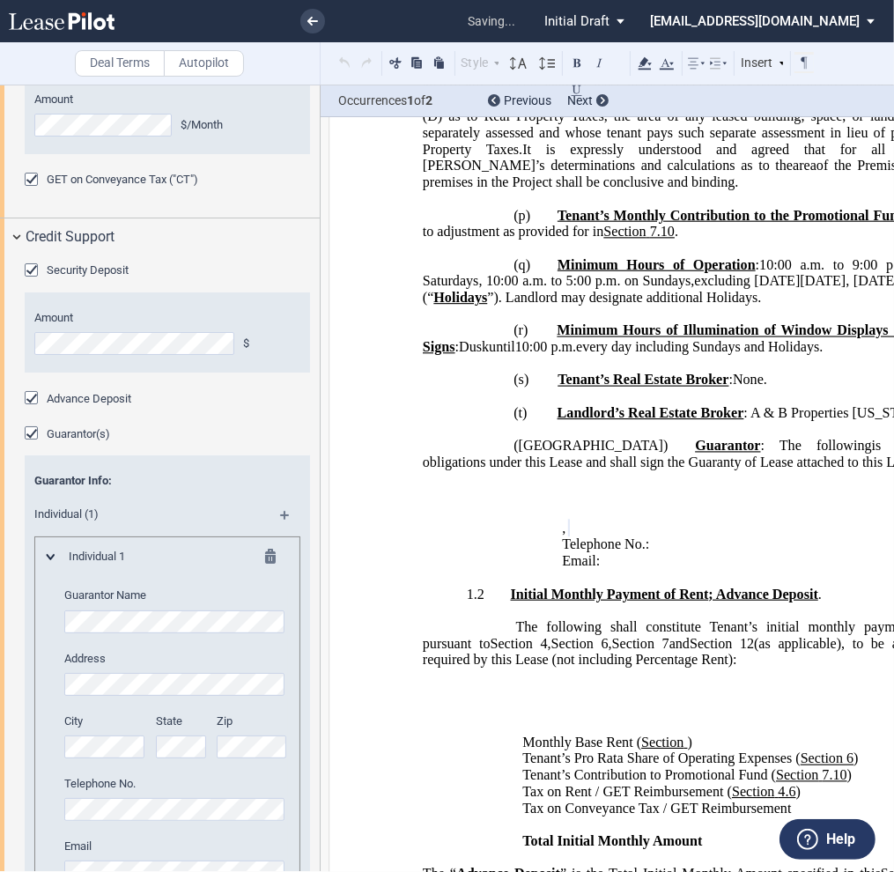
scroll to position [4592, 0]
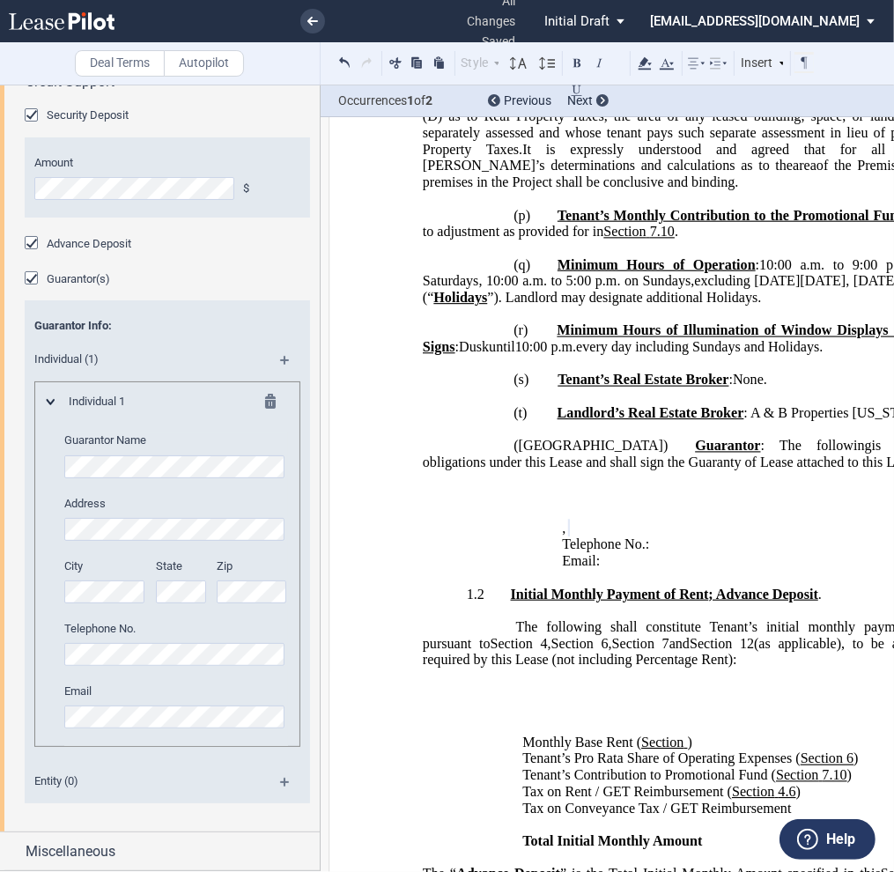
click at [284, 360] on md-icon at bounding box center [292, 366] width 24 height 21
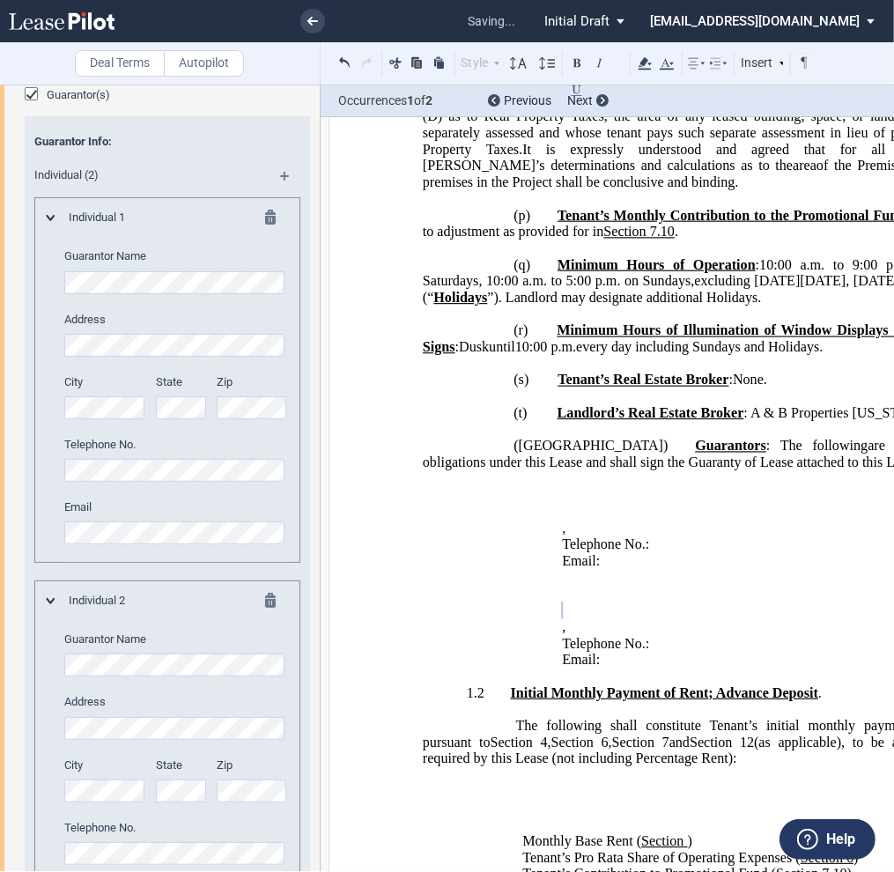
scroll to position [4976, 0]
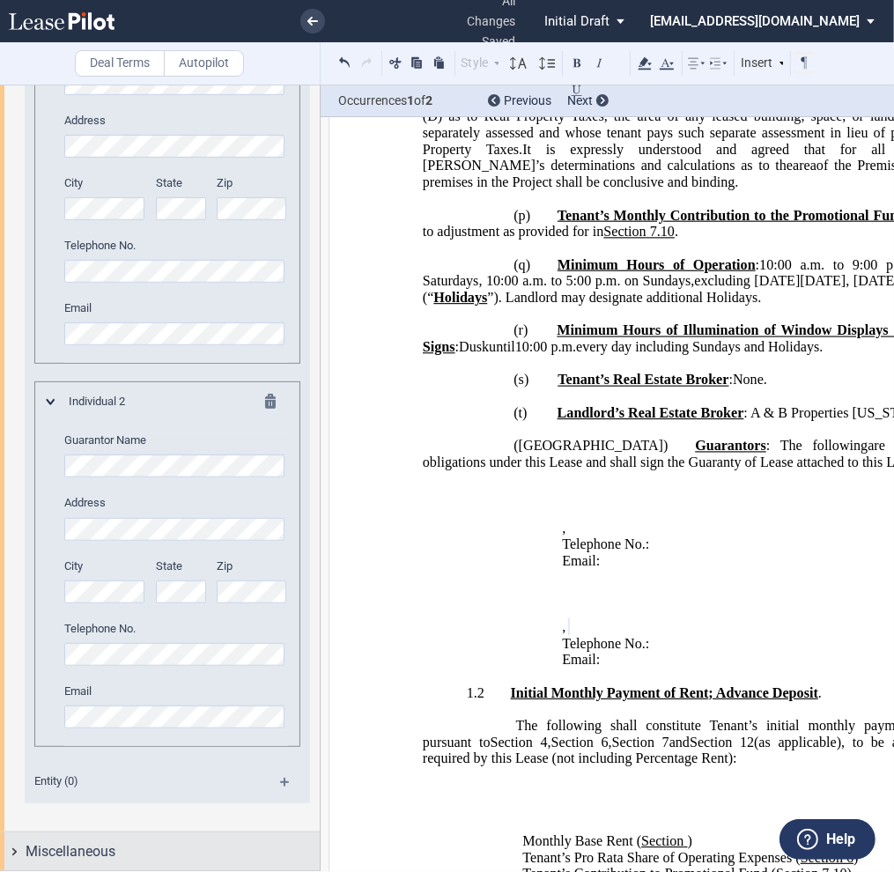
click at [66, 852] on span "Miscellaneous" at bounding box center [71, 851] width 90 height 21
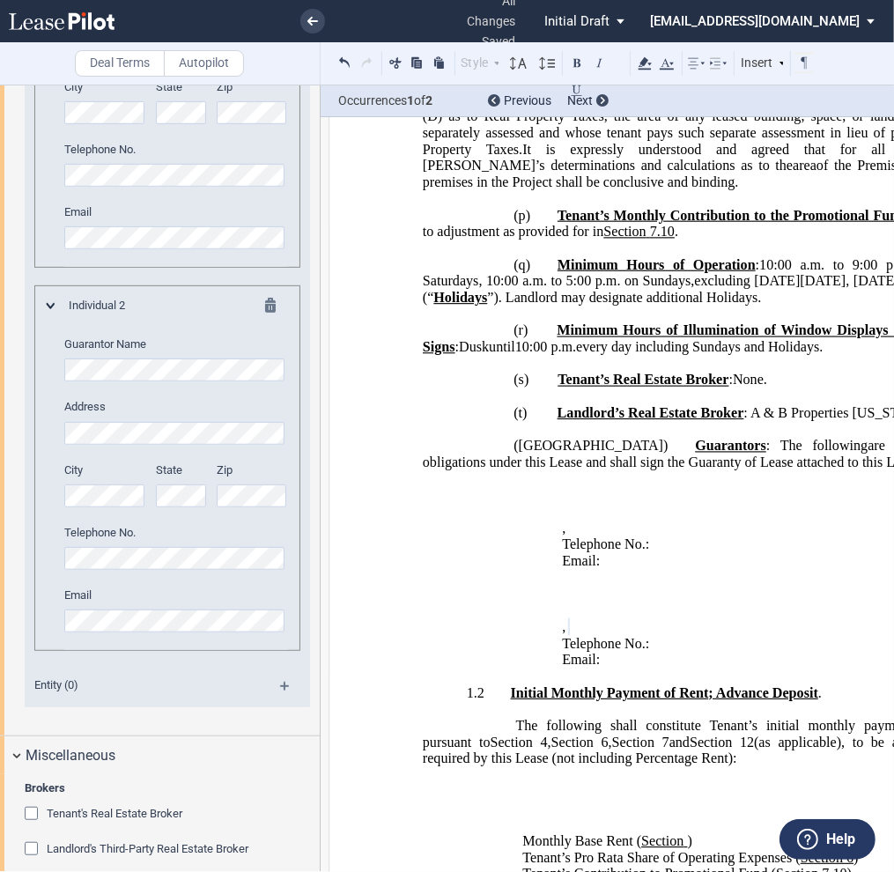
scroll to position [5208, 0]
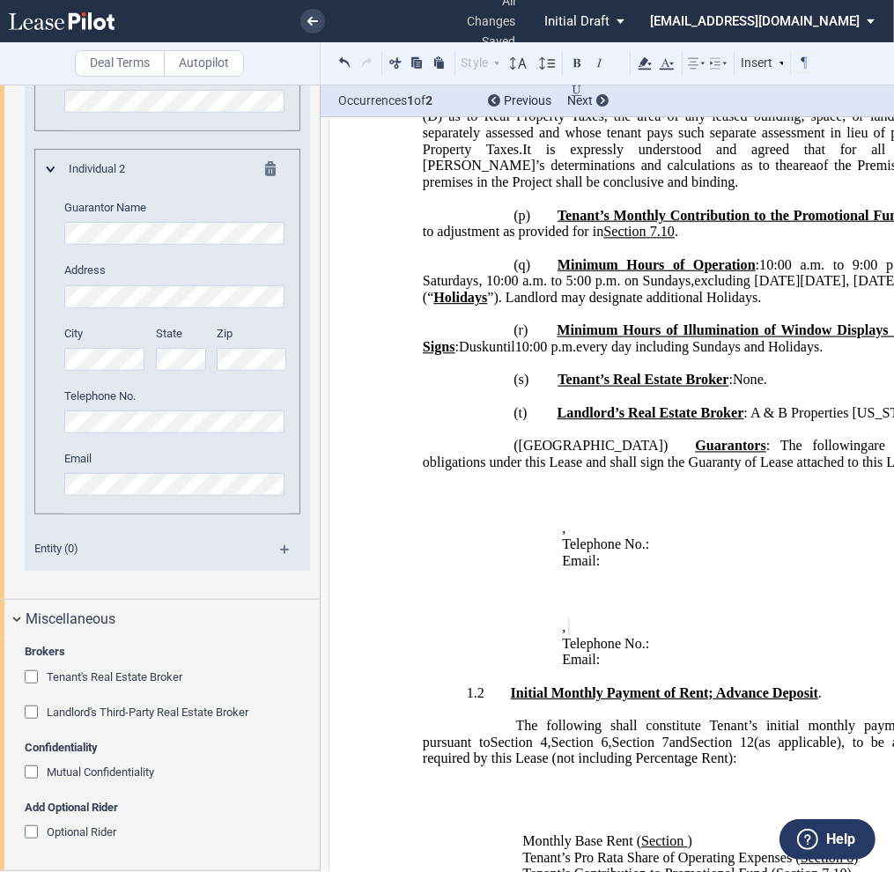
click at [32, 674] on div "Tenant's Real Estate Broker" at bounding box center [34, 679] width 18 height 18
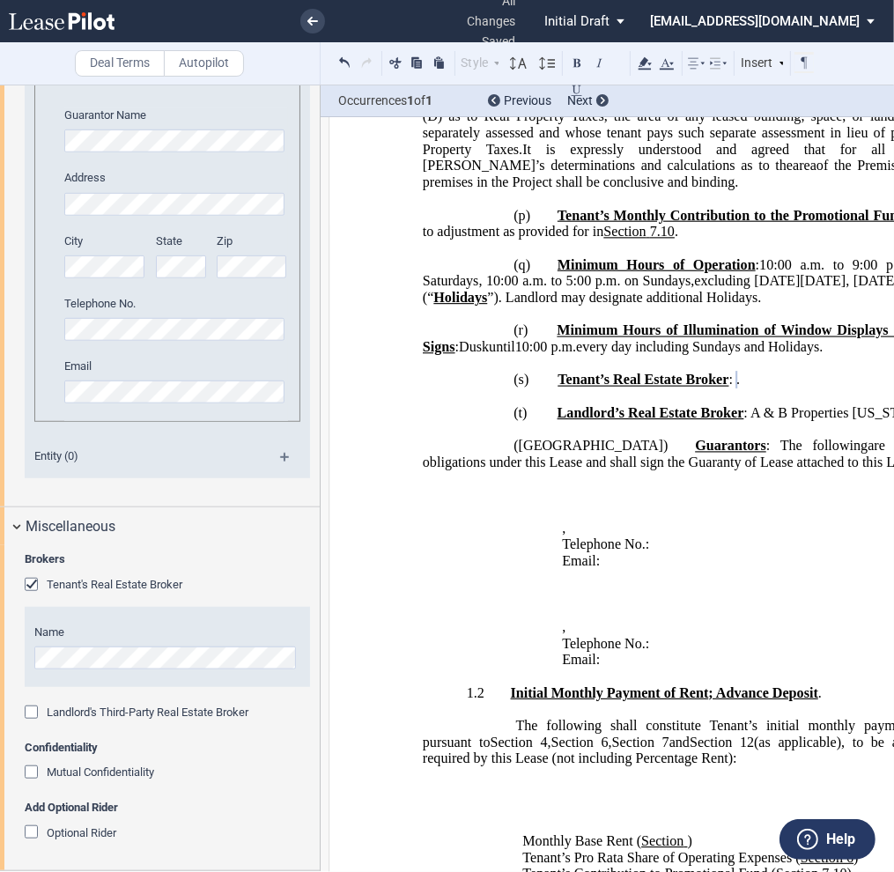
scroll to position [0, 0]
click at [29, 716] on div "Landlord's Third-Party Real Estate Broker" at bounding box center [34, 715] width 18 height 18
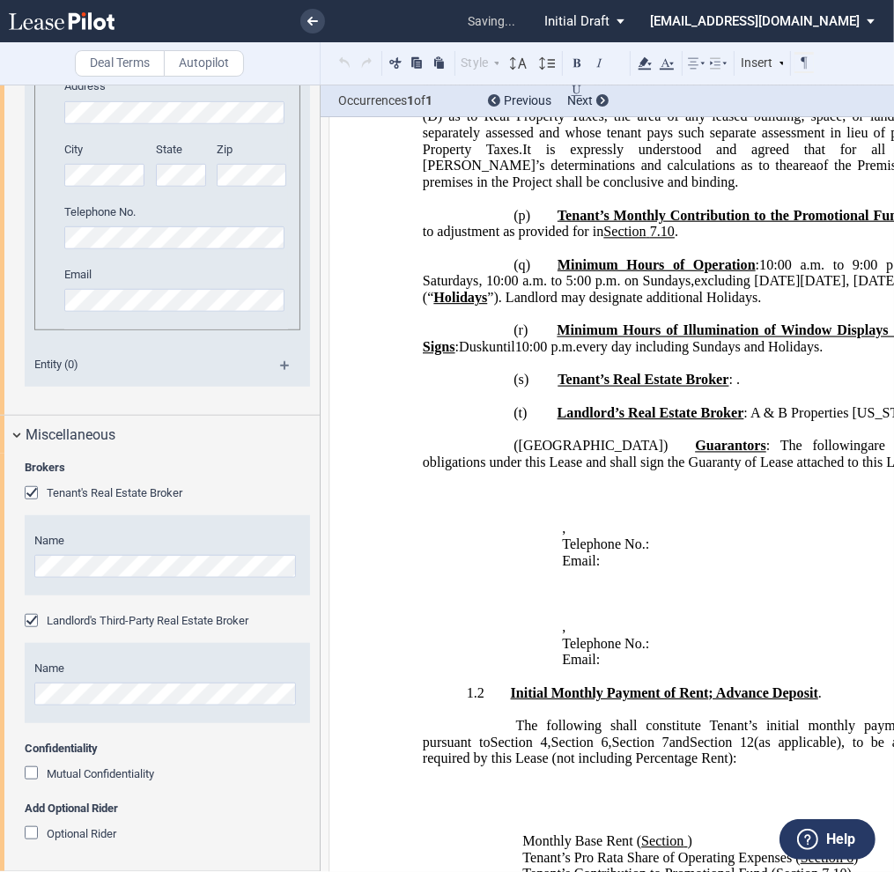
click at [29, 632] on div "Landlord's Third-Party Real Estate Broker" at bounding box center [34, 623] width 18 height 18
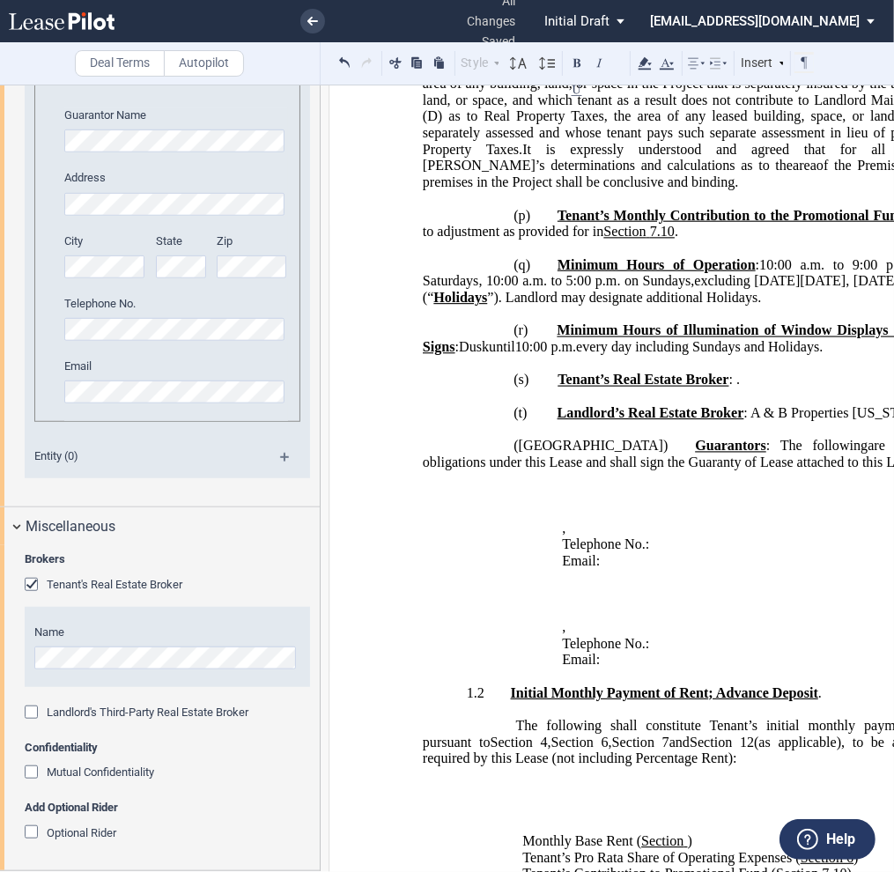
scroll to position [5300, 0]
click at [33, 835] on div "Optional Rider" at bounding box center [34, 834] width 18 height 18
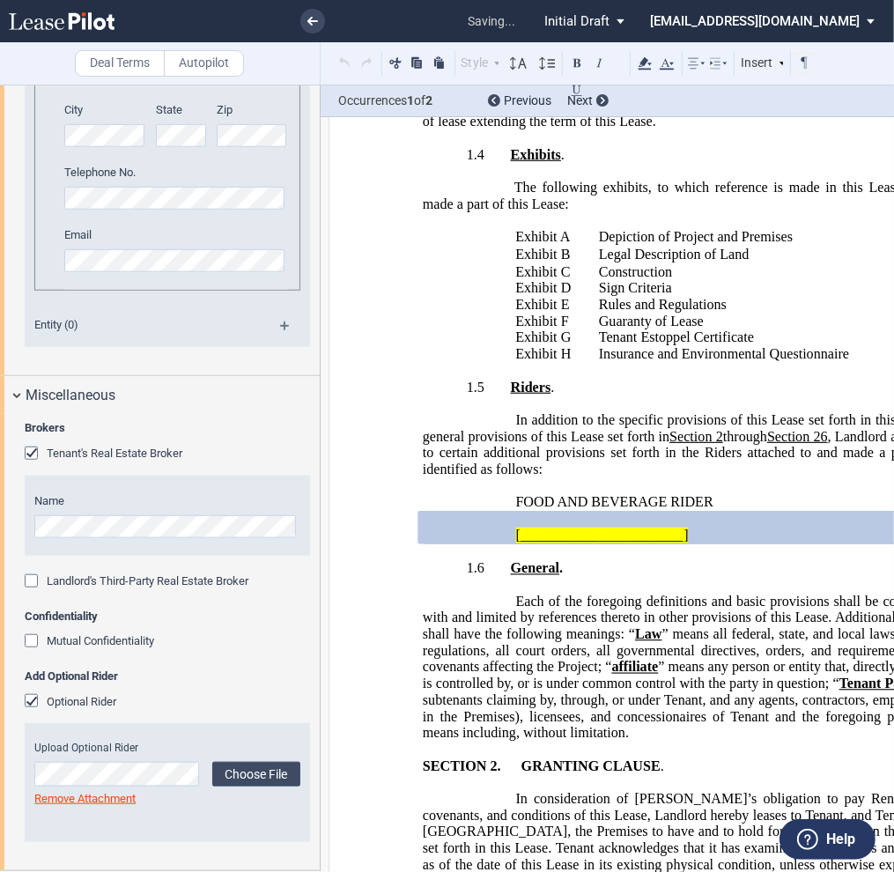
scroll to position [5592, 0]
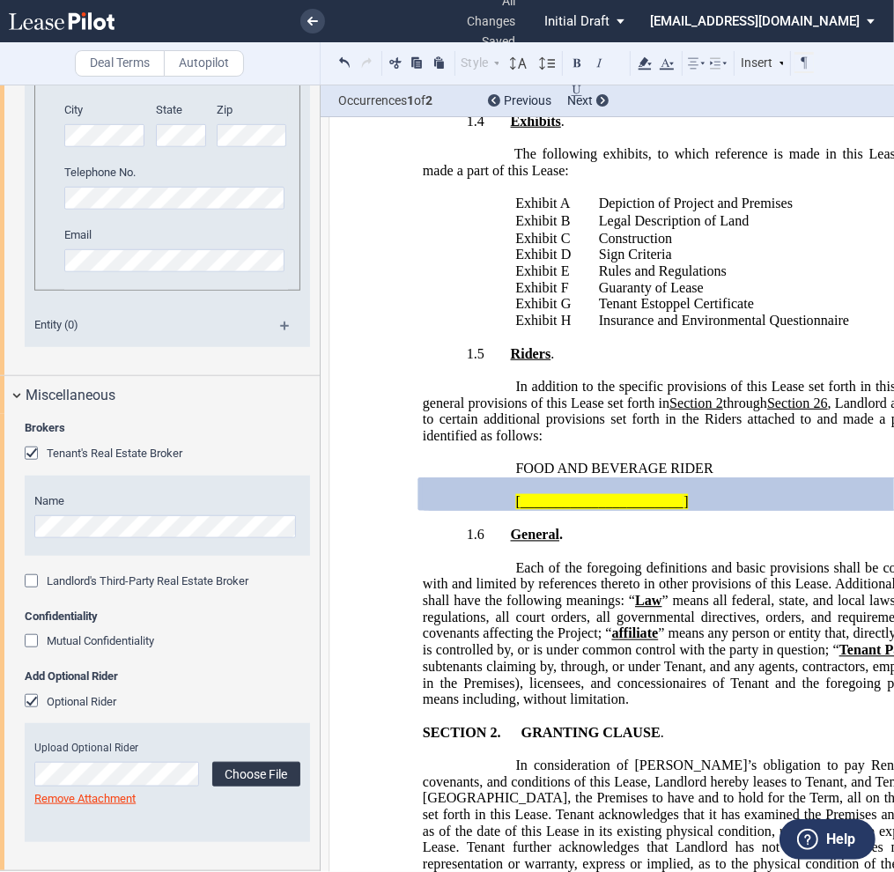
click at [226, 776] on label "Choose File" at bounding box center [256, 774] width 88 height 25
click at [32, 699] on div "Optional Rider" at bounding box center [34, 703] width 18 height 18
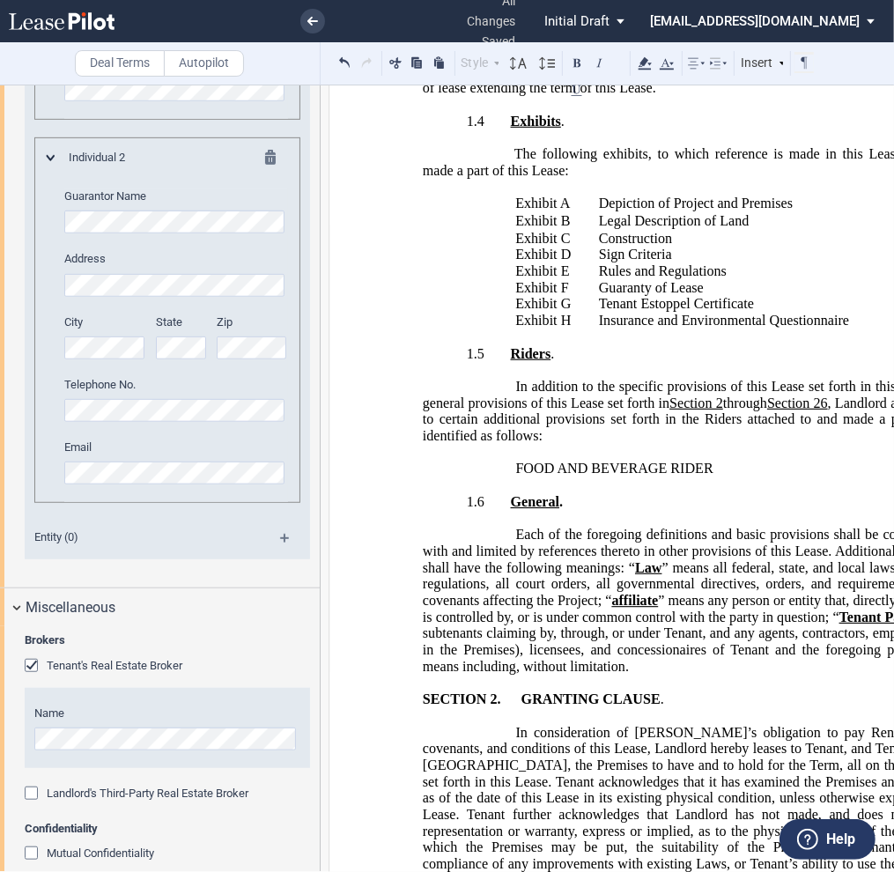
scroll to position [5212, 0]
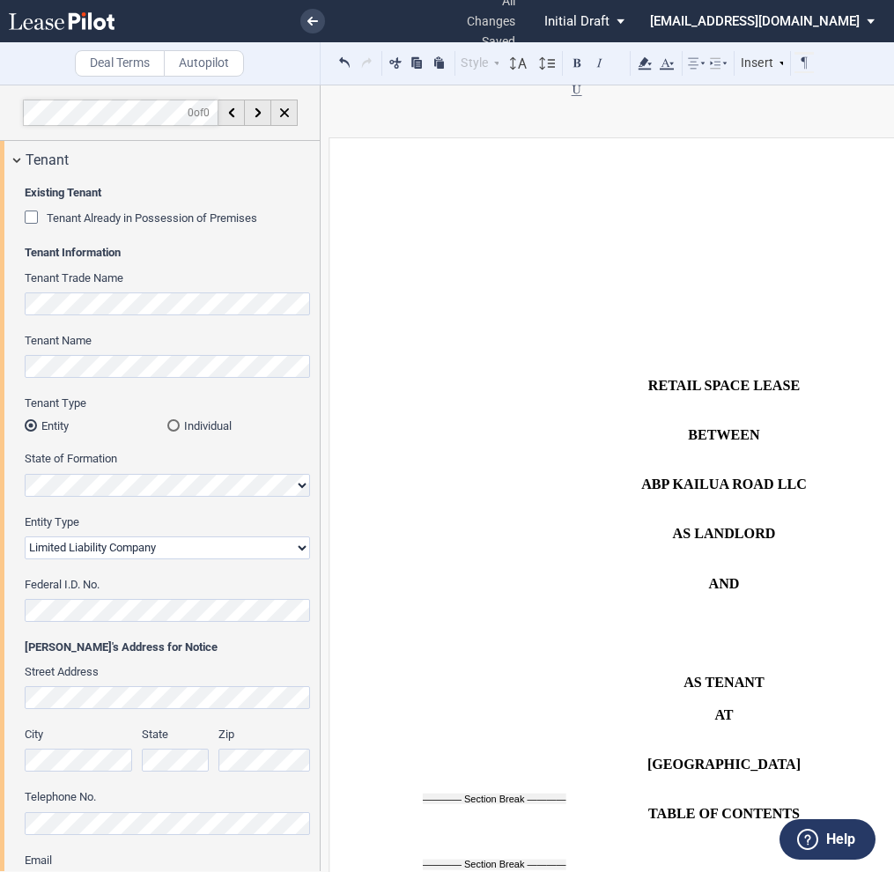
select select "limited liability company"
select select "number:5"
select select "fixed"
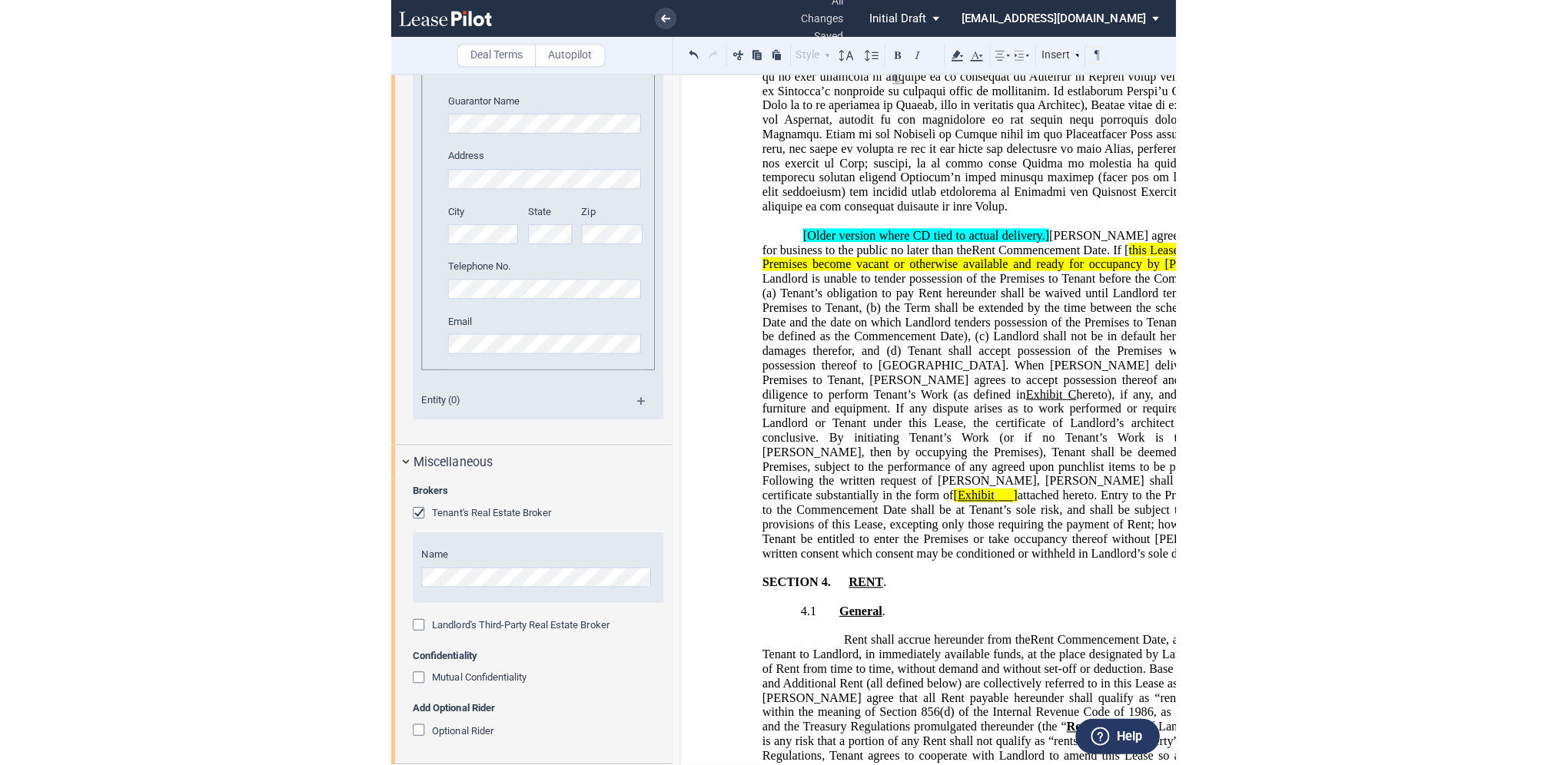
scroll to position [4618, 0]
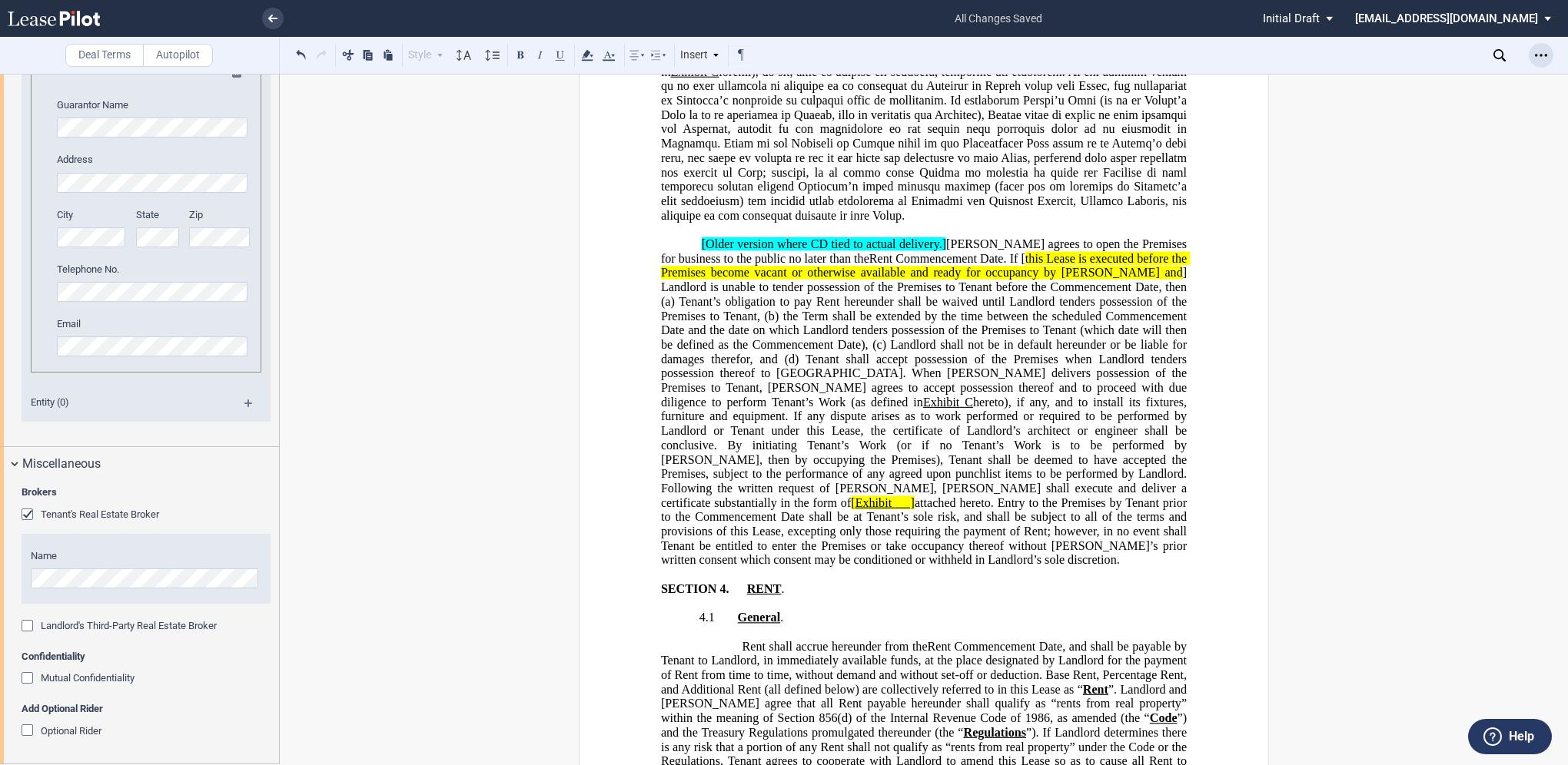
click at [779, 53] on icon "Open Lease options menu" at bounding box center [1541, 55] width 12 height 12
click at [779, 80] on div "Download" at bounding box center [1452, 82] width 188 height 13
